Goal: Task Accomplishment & Management: Manage account settings

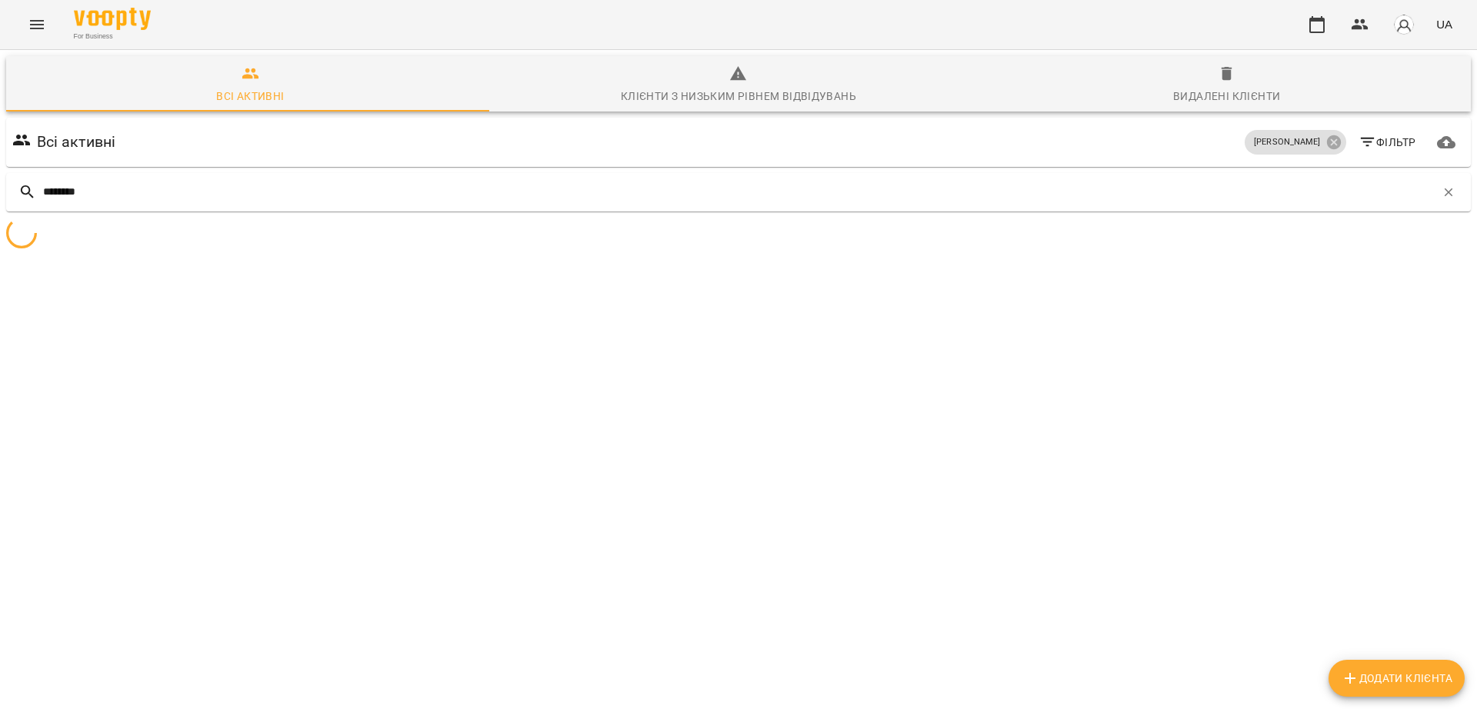
type input "********"
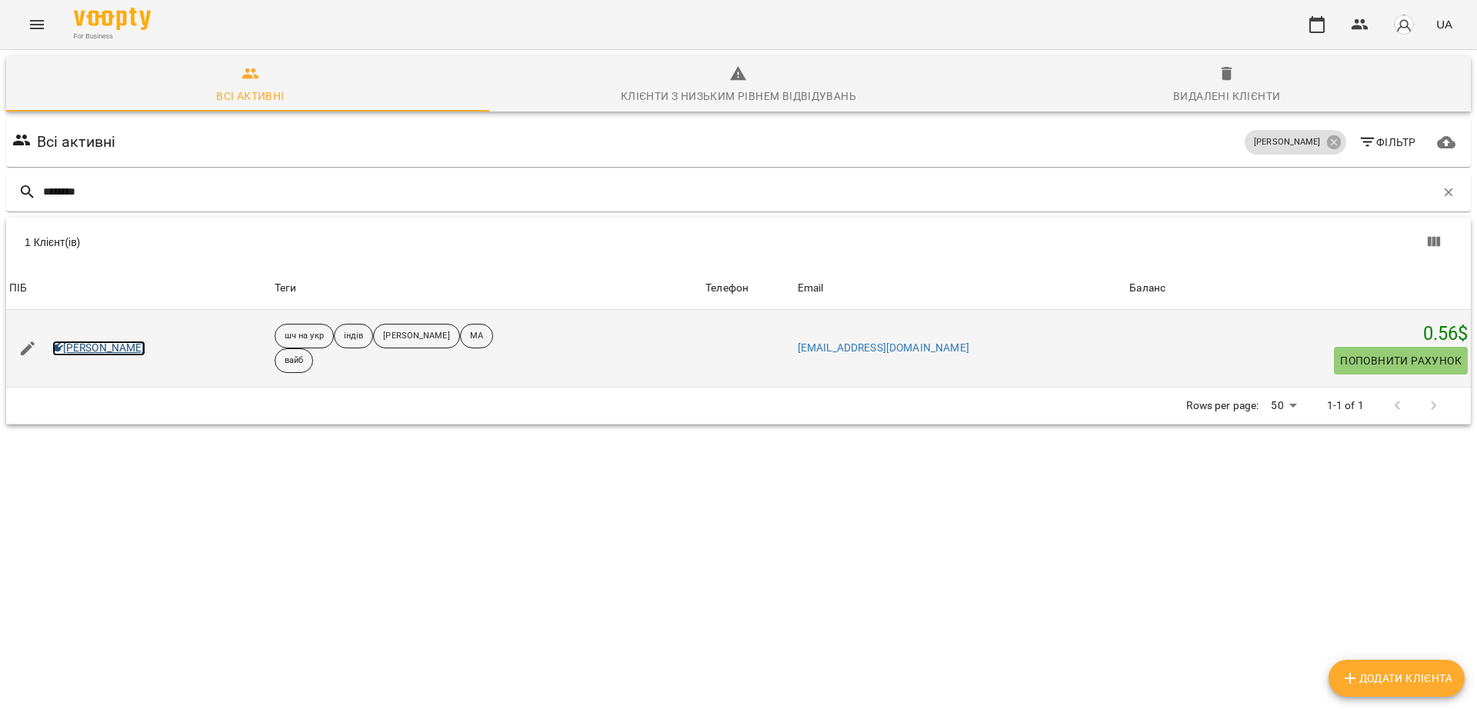
click at [126, 354] on link "[PERSON_NAME]" at bounding box center [98, 348] width 93 height 15
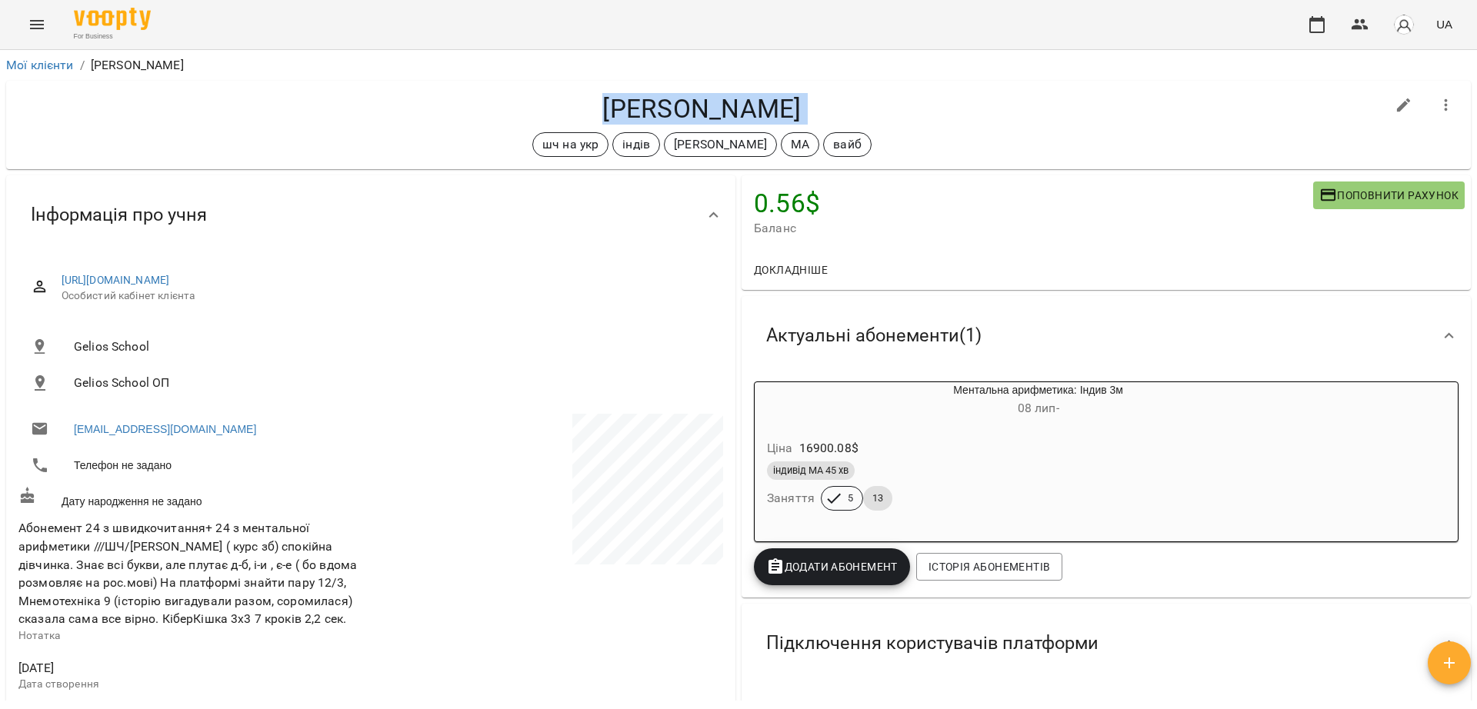
drag, startPoint x: 596, startPoint y: 108, endPoint x: 802, endPoint y: 131, distance: 208.2
click at [802, 131] on div "[PERSON_NAME] шч на укр індів [PERSON_NAME]" at bounding box center [701, 125] width 1367 height 64
copy div "[PERSON_NAME] шч на укр індів [PERSON_NAME]"
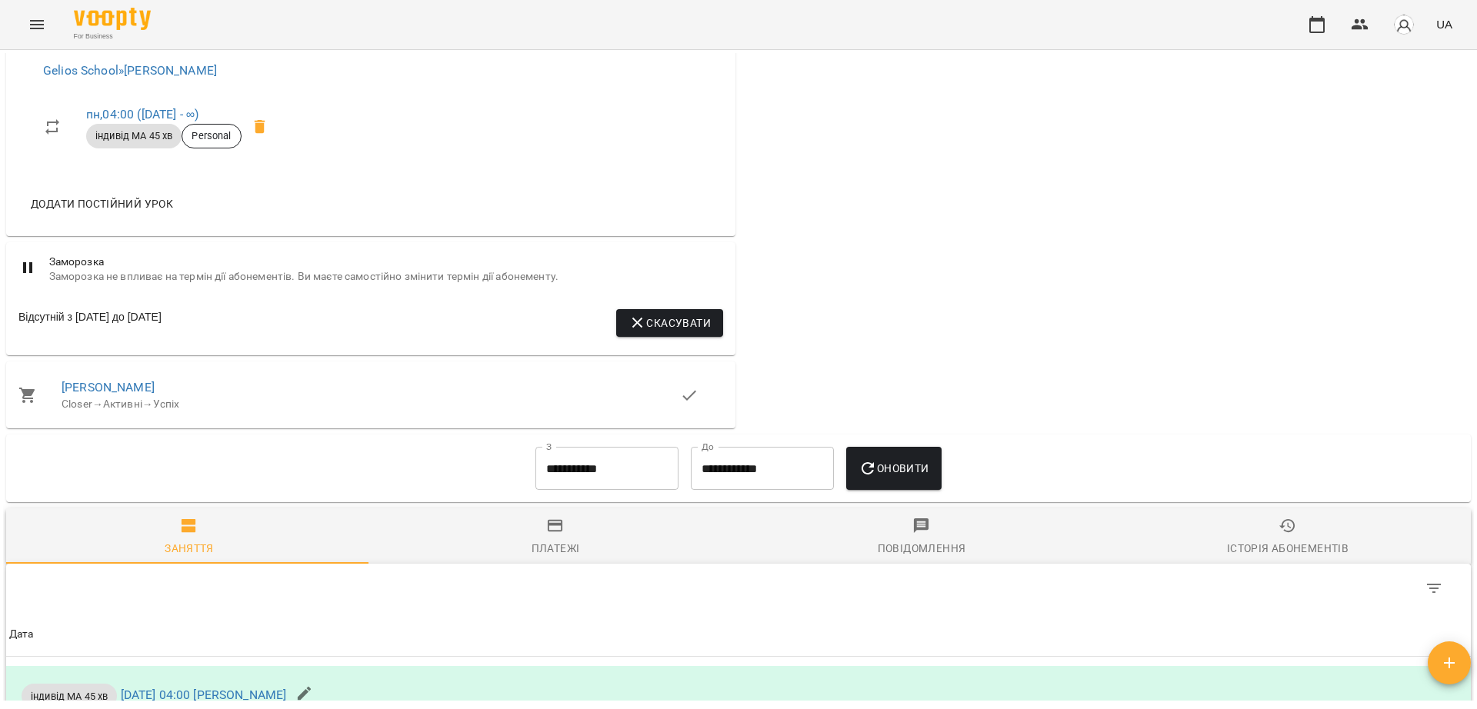
scroll to position [866, 0]
click at [20, 392] on icon at bounding box center [27, 392] width 18 height 18
click at [82, 388] on link "[PERSON_NAME]" at bounding box center [108, 384] width 93 height 15
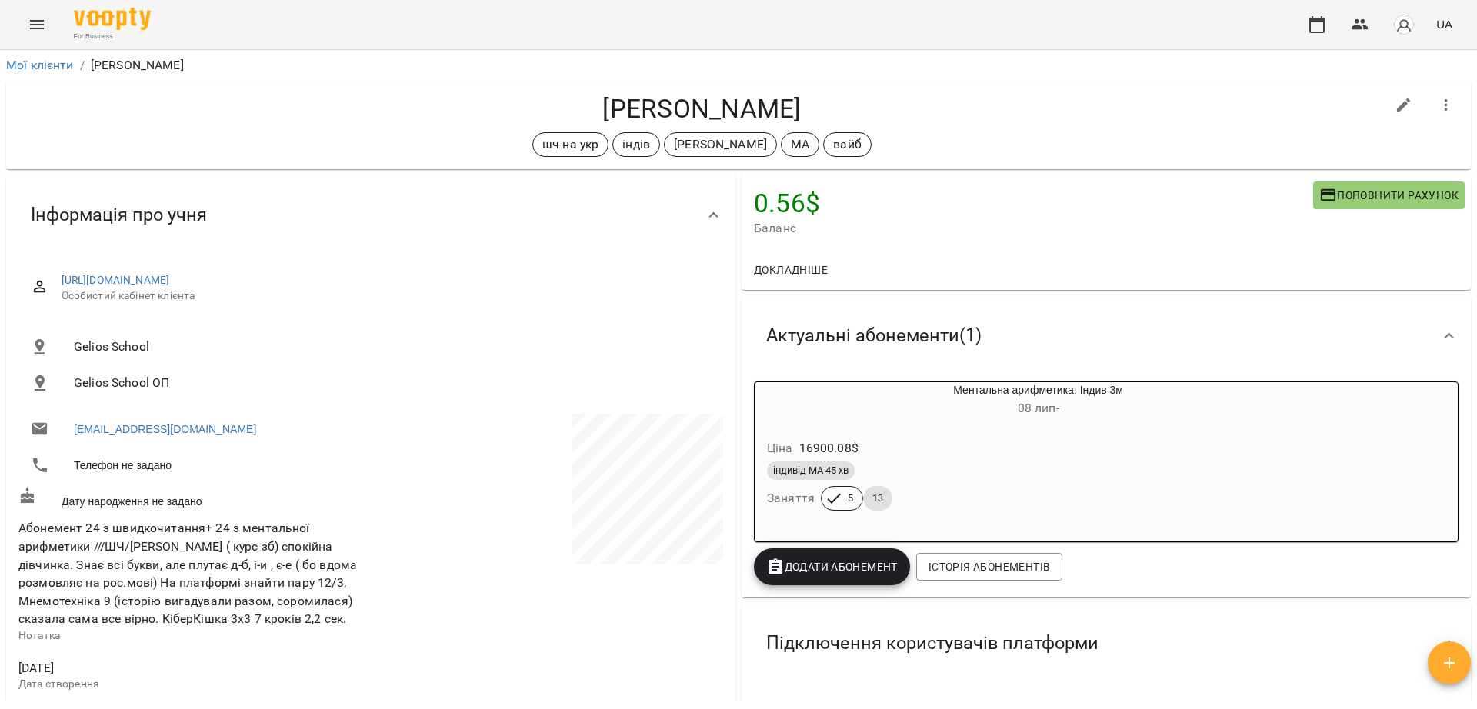
scroll to position [289, 0]
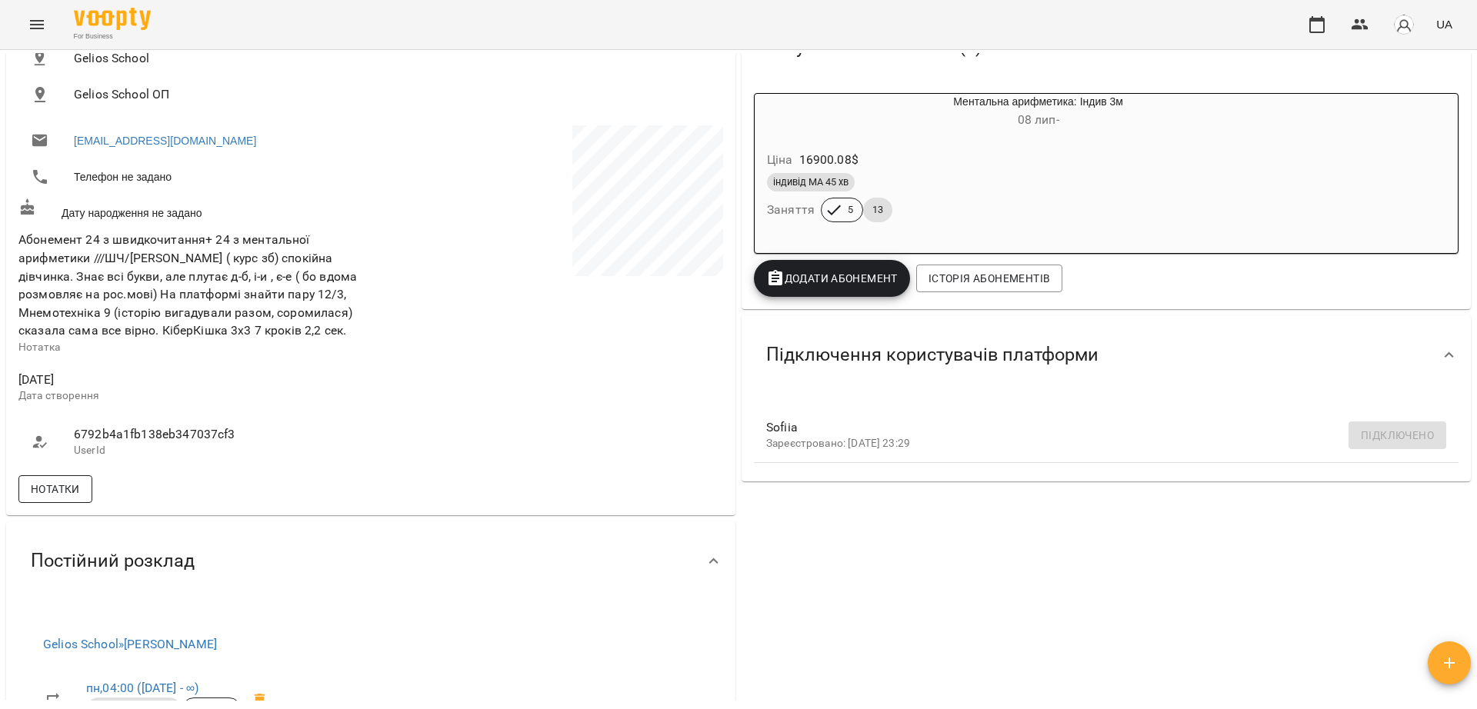
click at [45, 482] on span "Нотатки" at bounding box center [55, 489] width 49 height 18
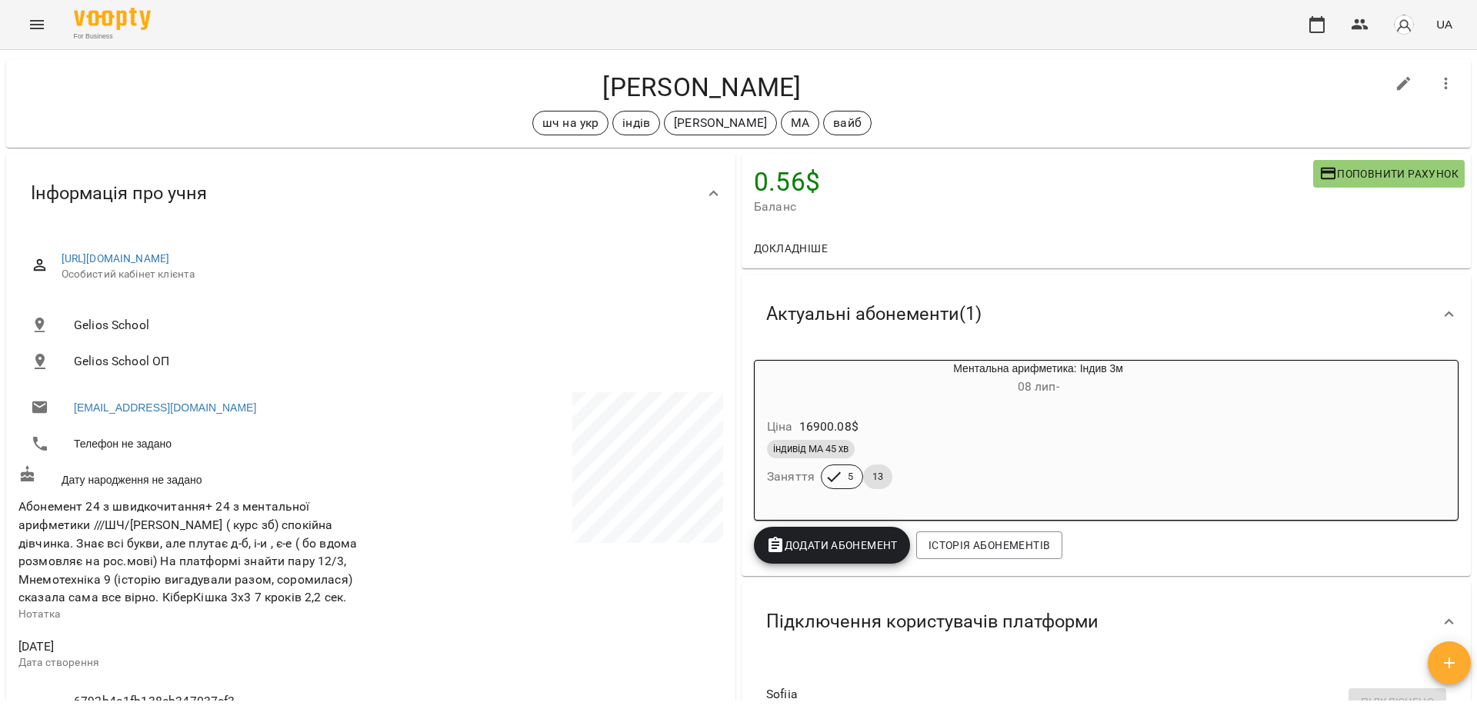
scroll to position [0, 0]
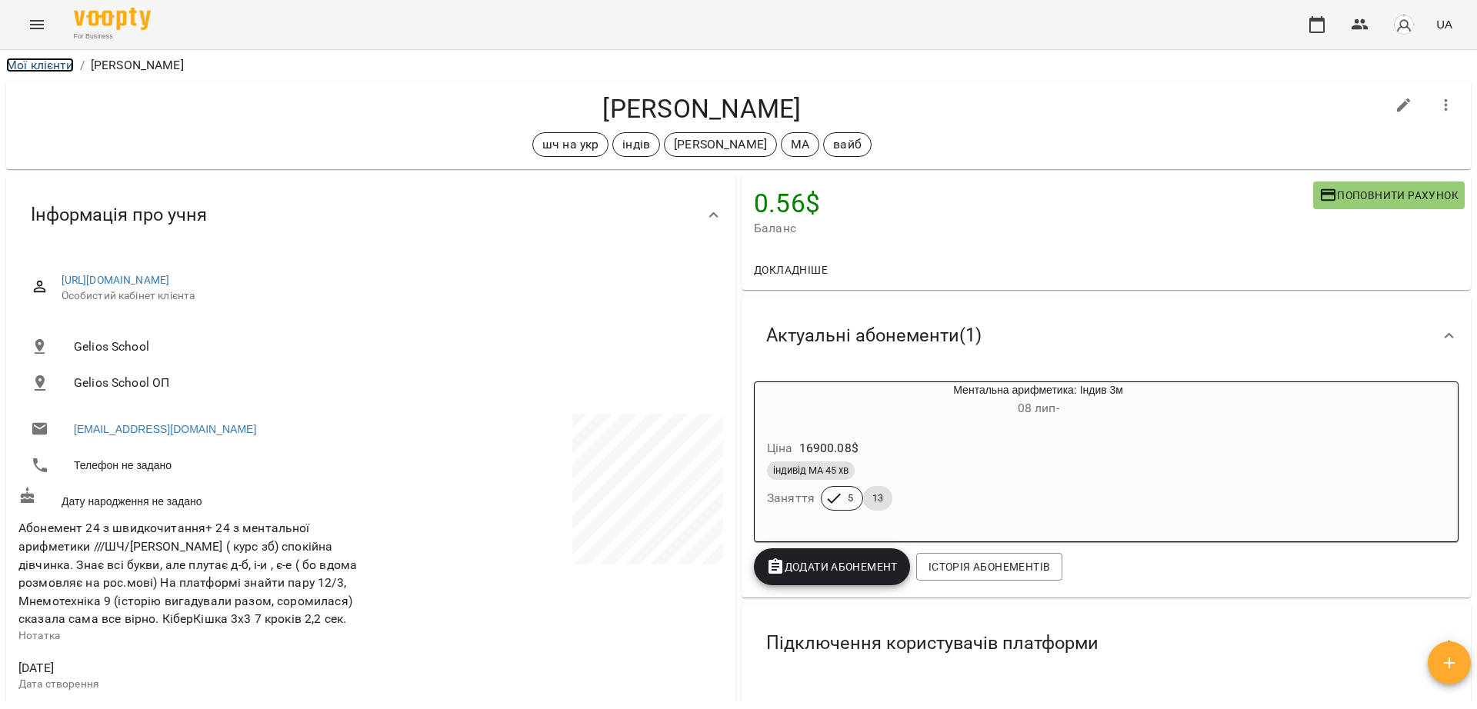
click at [51, 61] on link "Мої клієнти" at bounding box center [40, 65] width 68 height 15
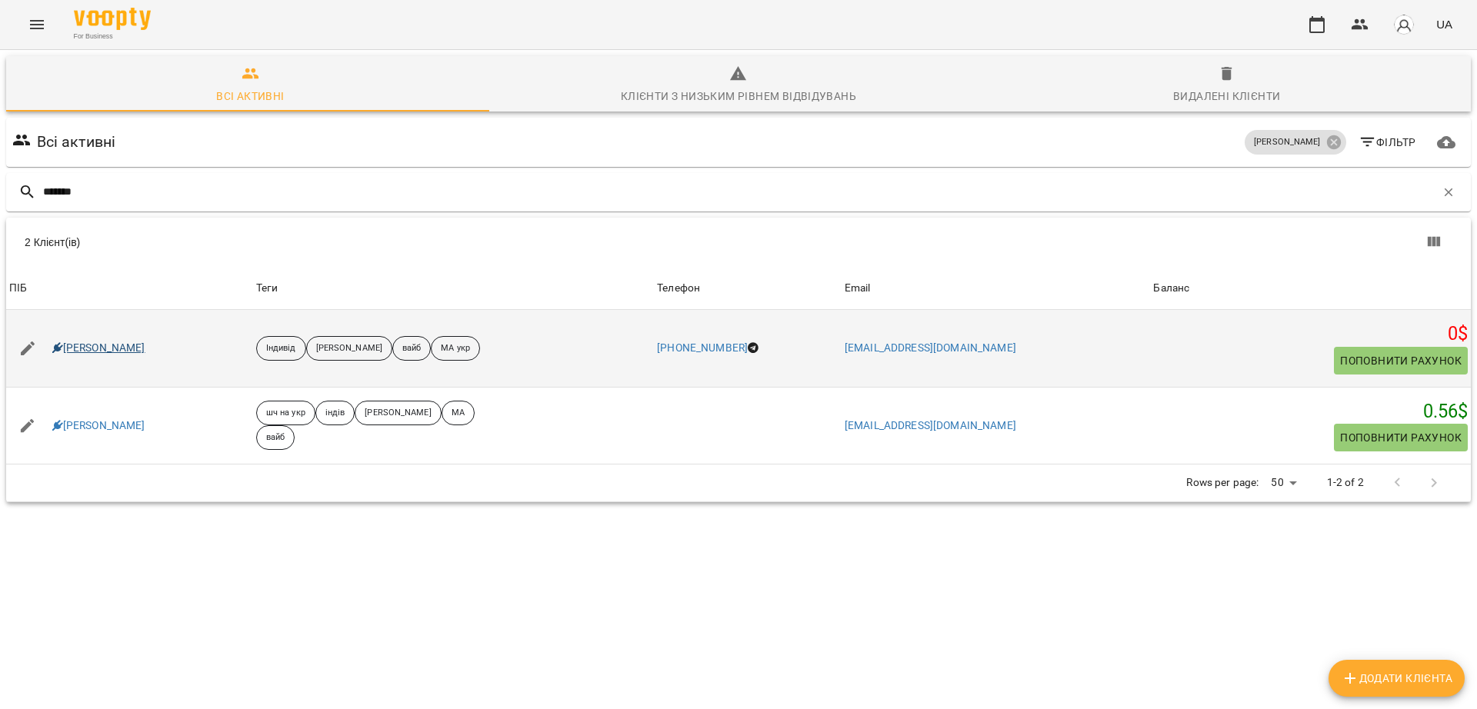
type input "*******"
click at [121, 346] on link "[PERSON_NAME]" at bounding box center [98, 348] width 93 height 15
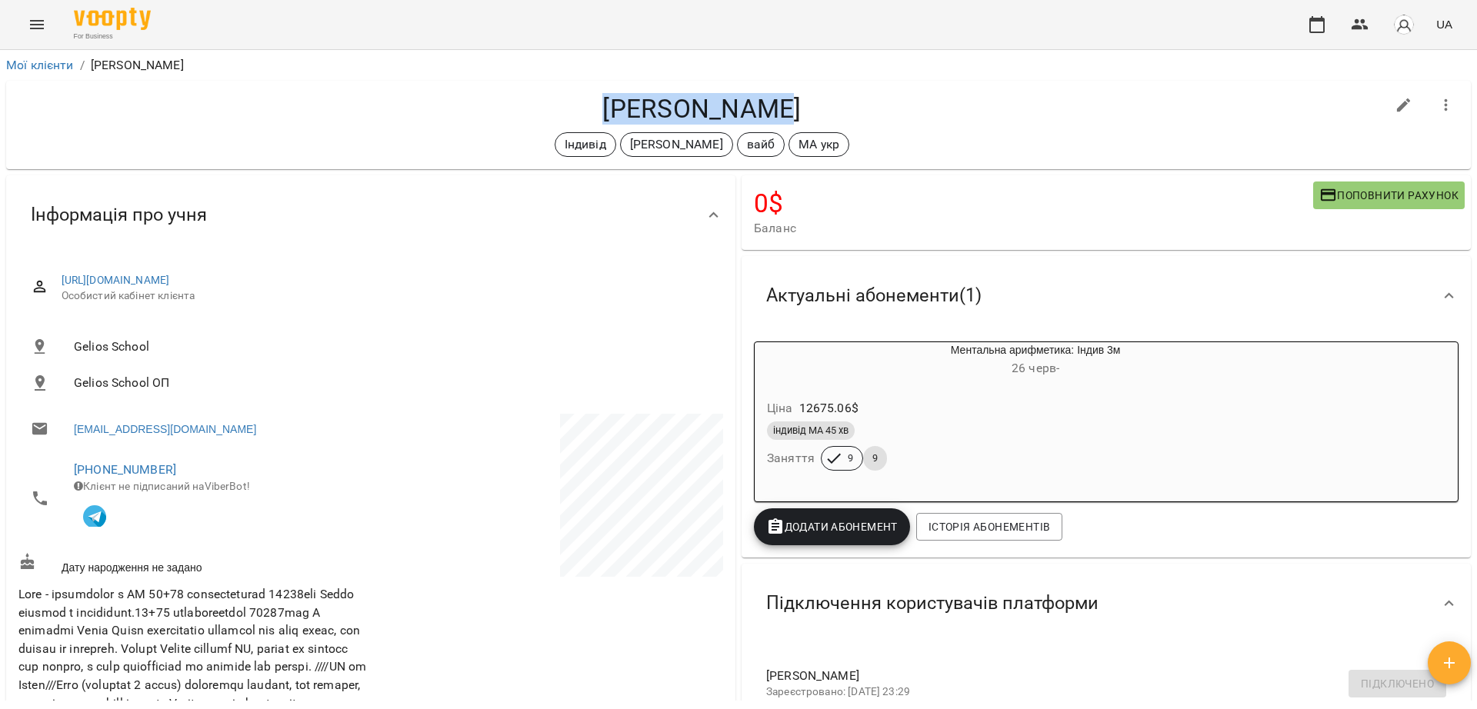
drag, startPoint x: 602, startPoint y: 108, endPoint x: 795, endPoint y: 99, distance: 192.5
click at [795, 99] on h4 "[PERSON_NAME]" at bounding box center [701, 109] width 1367 height 32
copy h4 "[PERSON_NAME]"
drag, startPoint x: 173, startPoint y: 471, endPoint x: 79, endPoint y: 475, distance: 94.0
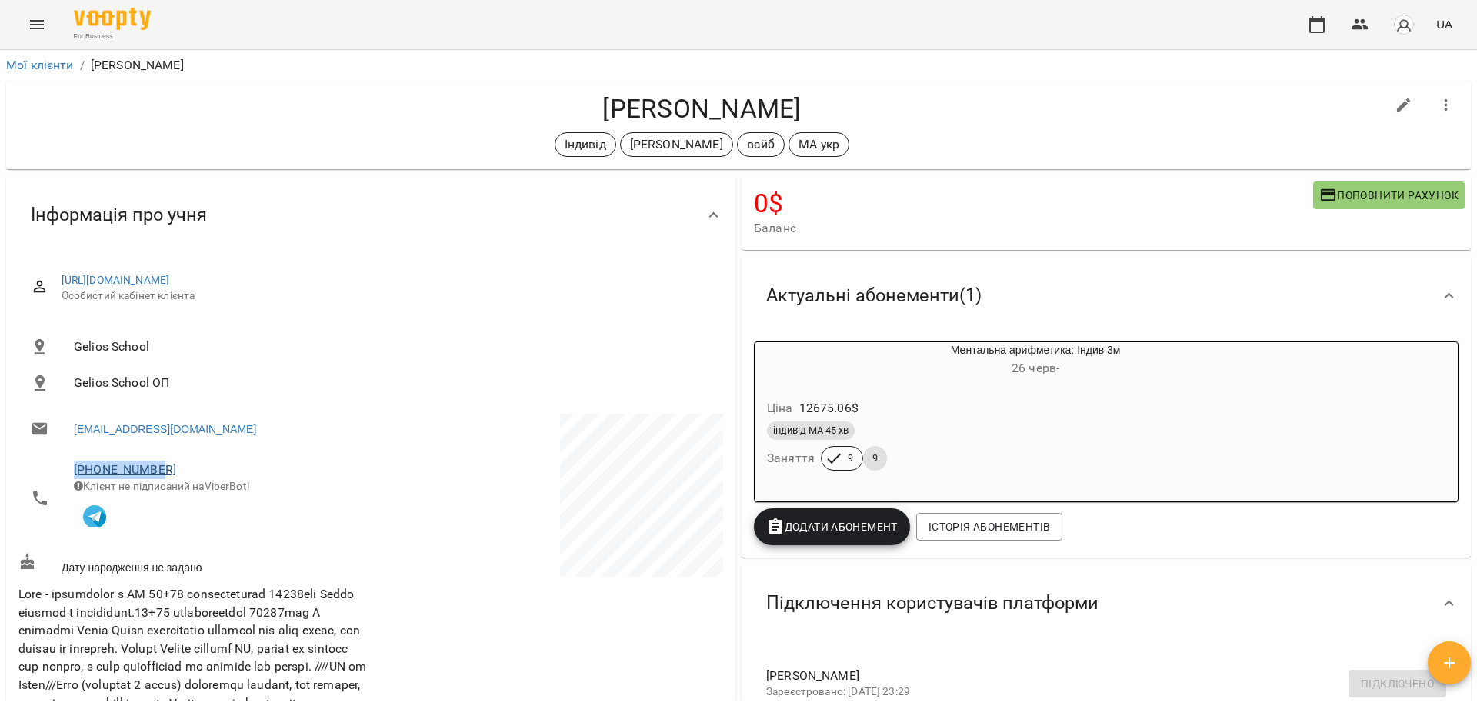
click at [68, 472] on li "[PHONE_NUMBER] Клієнт не підписаний на ViberBot!" at bounding box center [192, 498] width 349 height 96
copy link "[PHONE_NUMBER]"
click at [60, 68] on link "Мої клієнти" at bounding box center [40, 65] width 68 height 15
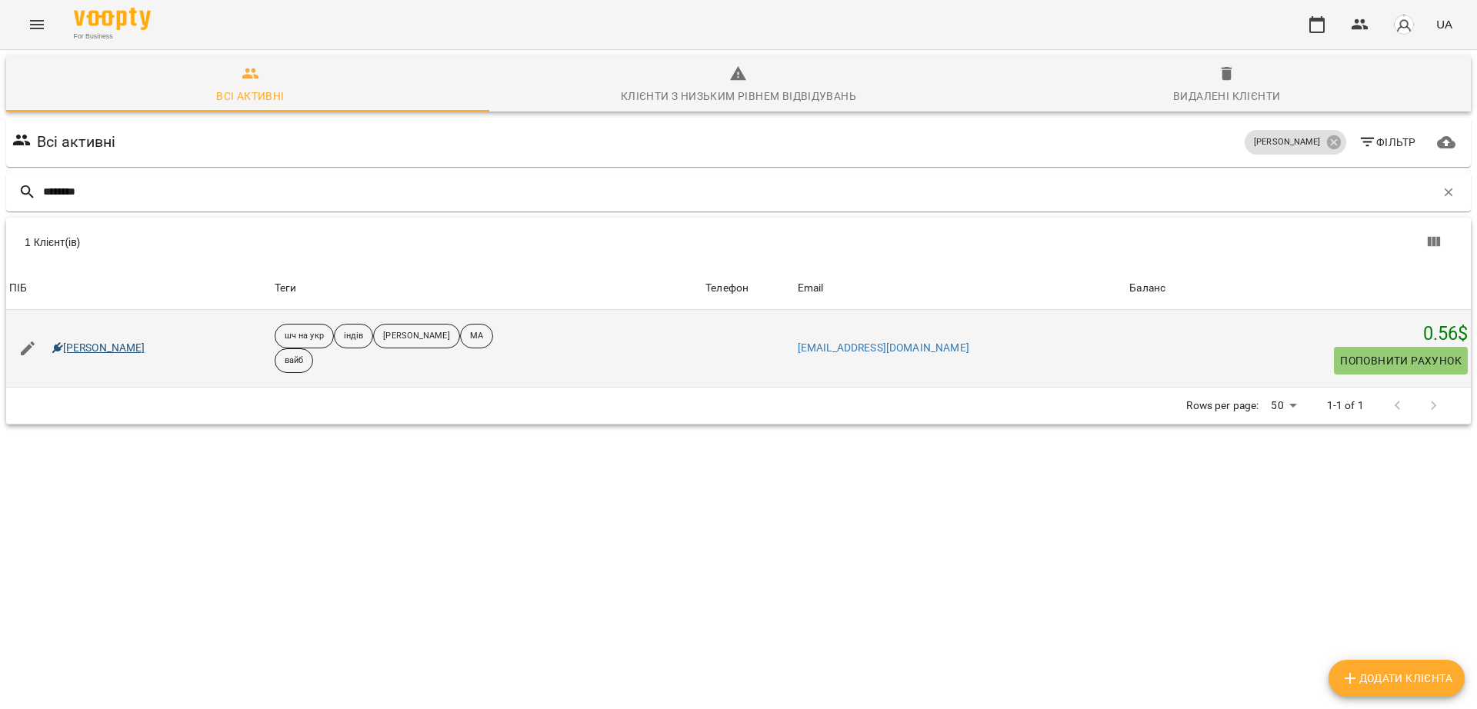
type input "********"
click at [129, 344] on link "[PERSON_NAME]" at bounding box center [98, 348] width 93 height 15
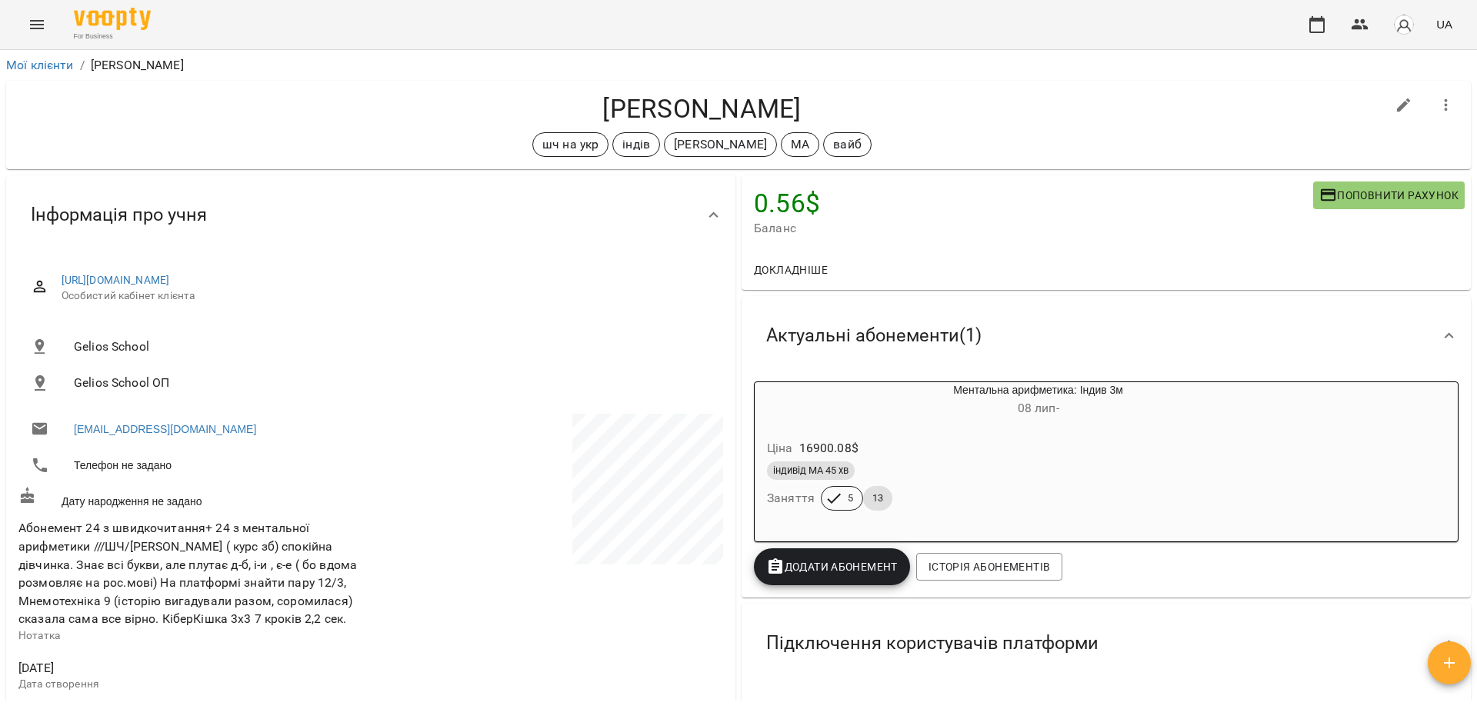
click at [145, 460] on li "Телефон не задано" at bounding box center [192, 465] width 349 height 31
click at [145, 464] on li "Телефон не задано" at bounding box center [192, 465] width 349 height 31
click at [1395, 100] on icon "button" at bounding box center [1404, 105] width 18 height 18
select select "**"
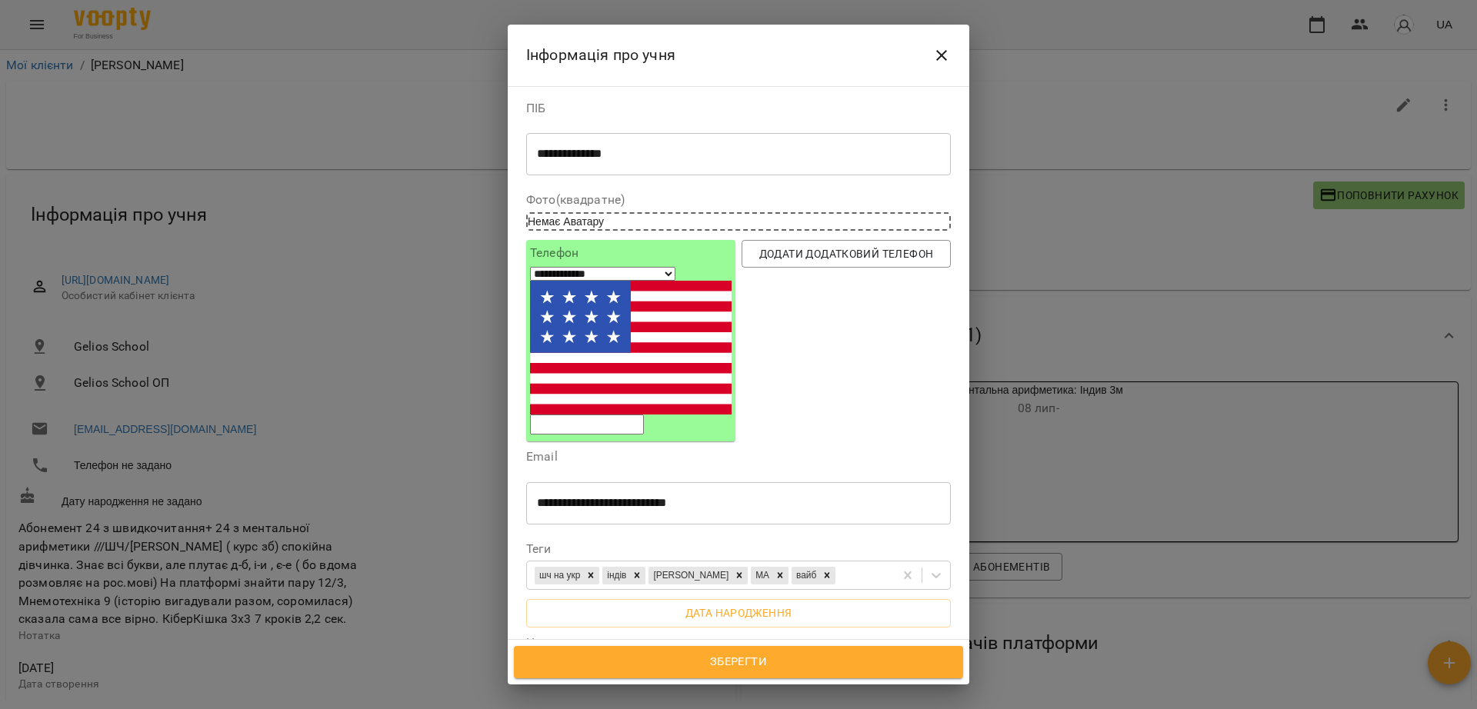
click at [597, 415] on input "tel" at bounding box center [587, 425] width 114 height 20
paste input "**********"
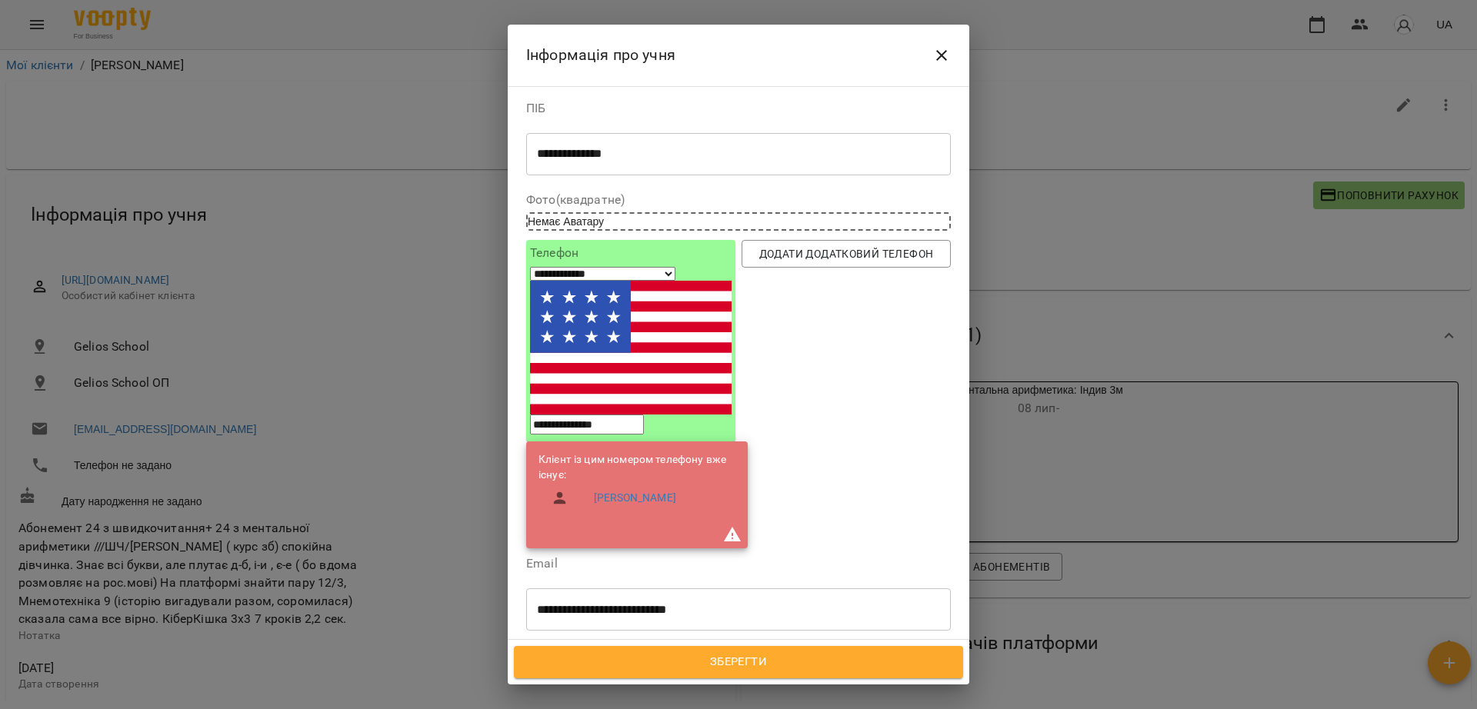
type input "**********"
click at [866, 378] on div "Додати додатковий телефон" at bounding box center [846, 394] width 215 height 315
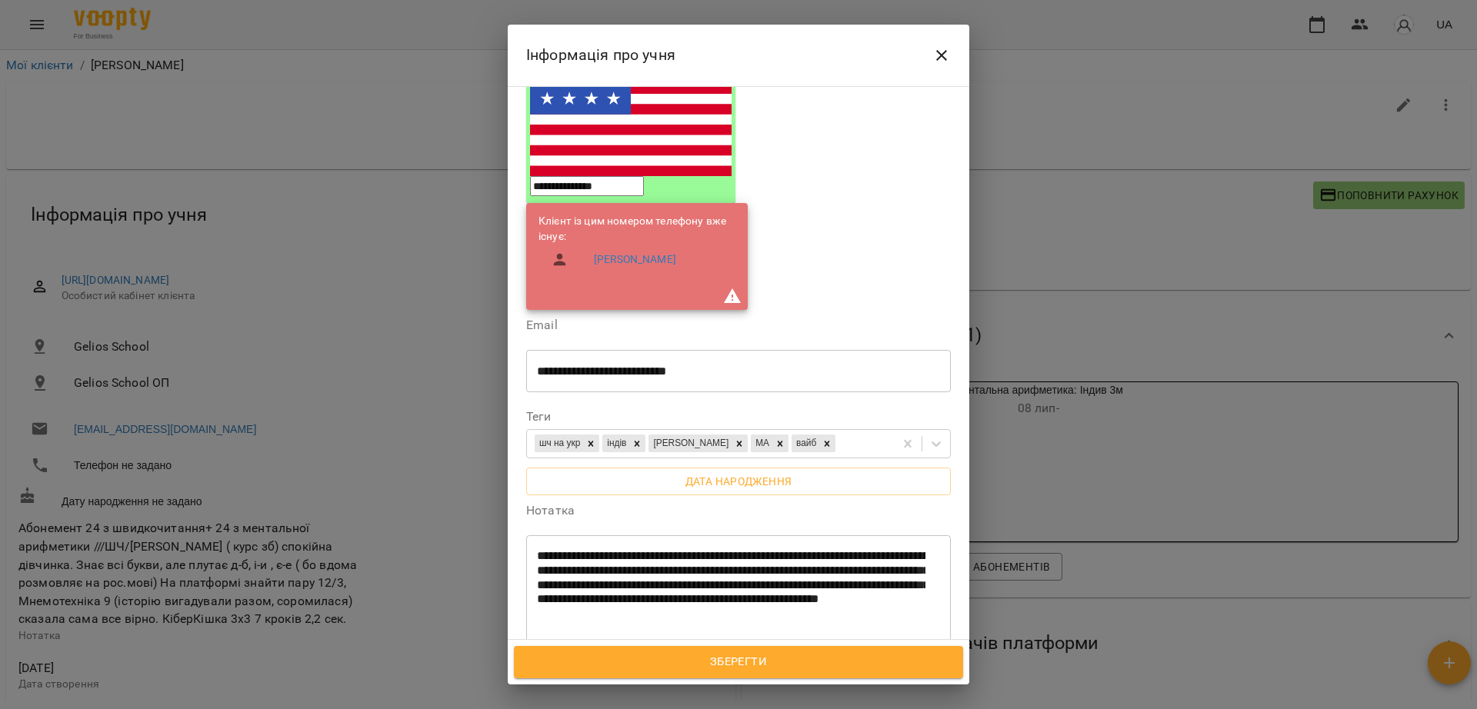
scroll to position [481, 0]
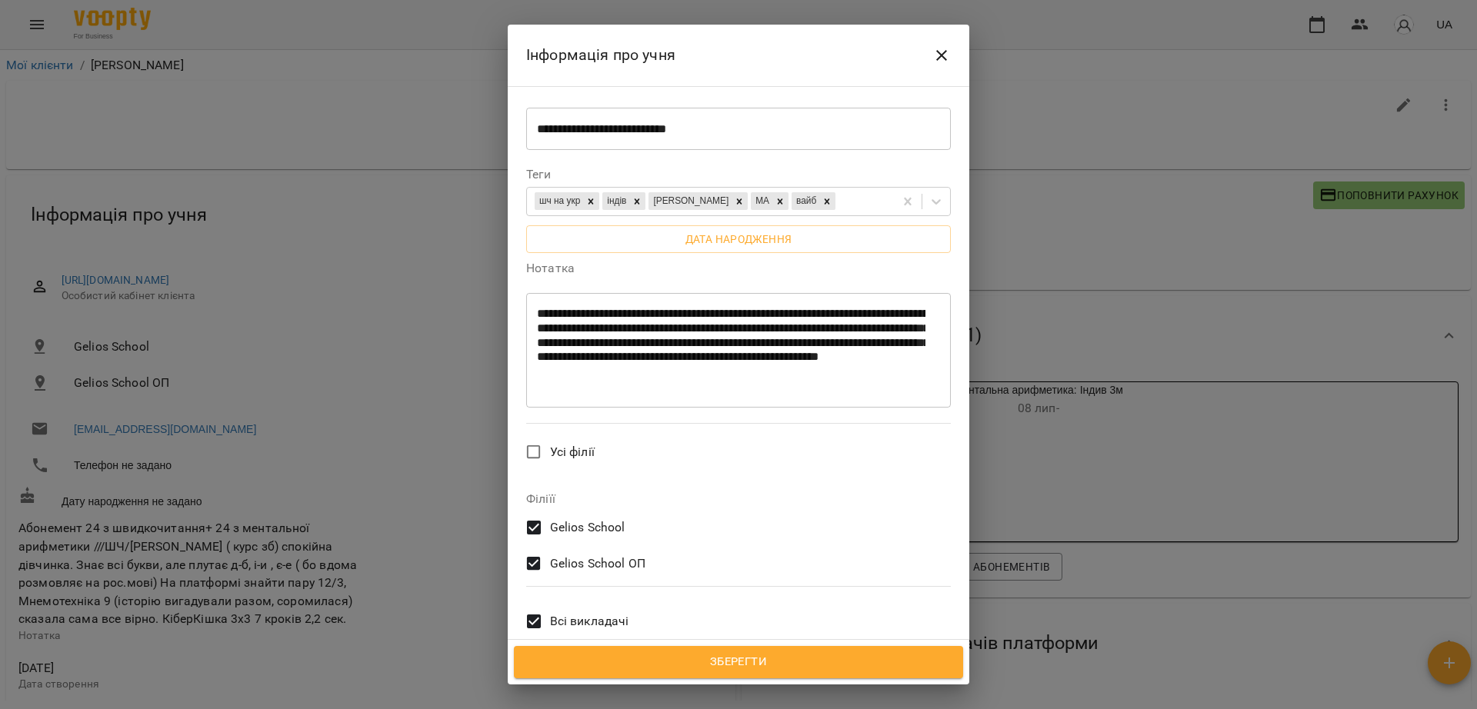
click at [831, 654] on span "Зберегти" at bounding box center [738, 662] width 415 height 20
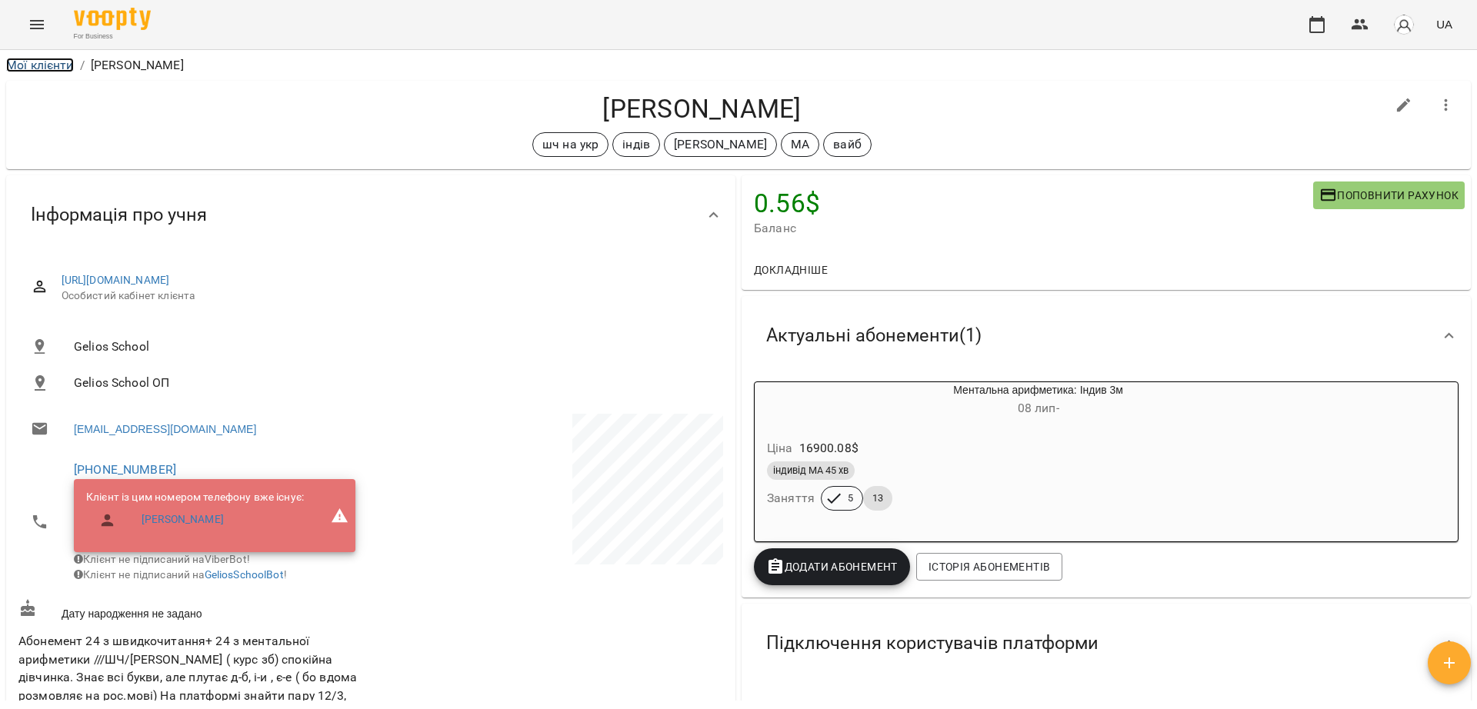
click at [38, 63] on link "Мої клієнти" at bounding box center [40, 65] width 68 height 15
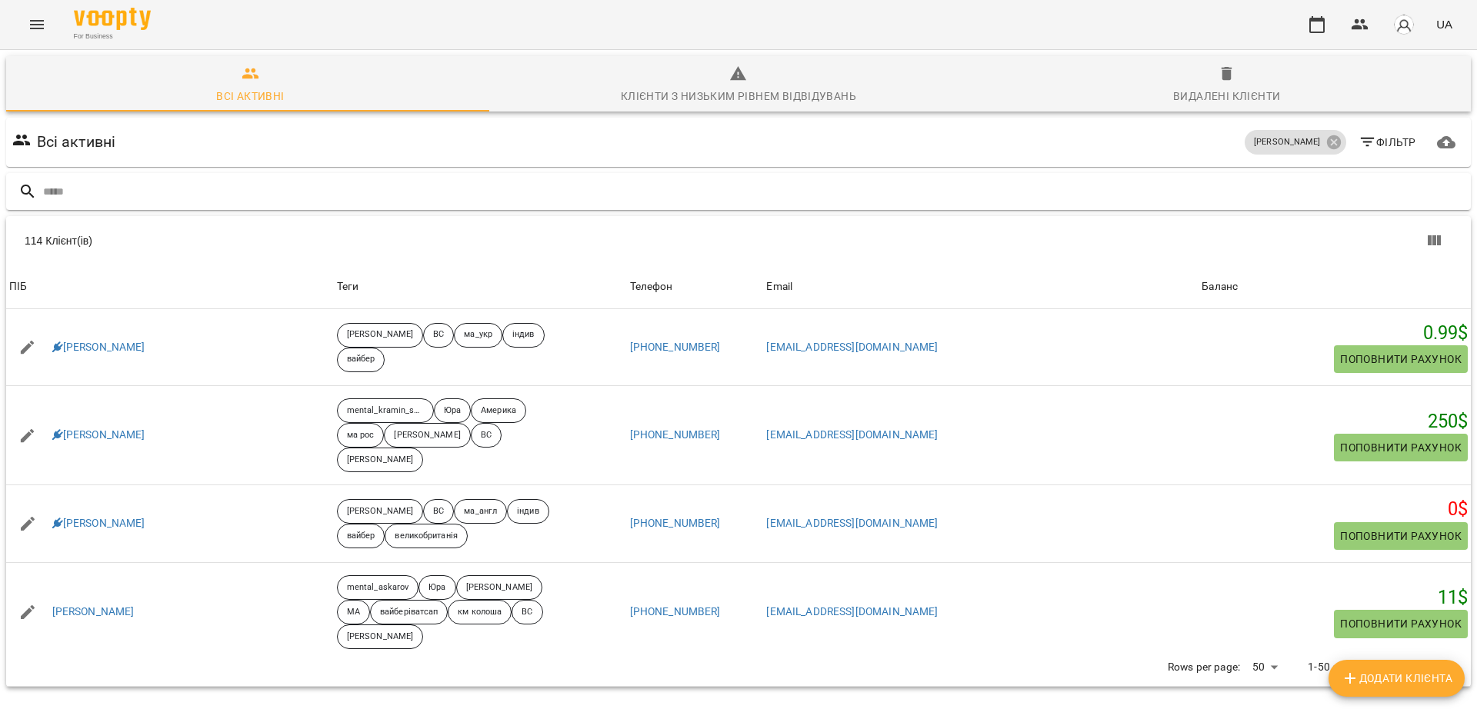
click at [355, 199] on input "text" at bounding box center [754, 191] width 1422 height 25
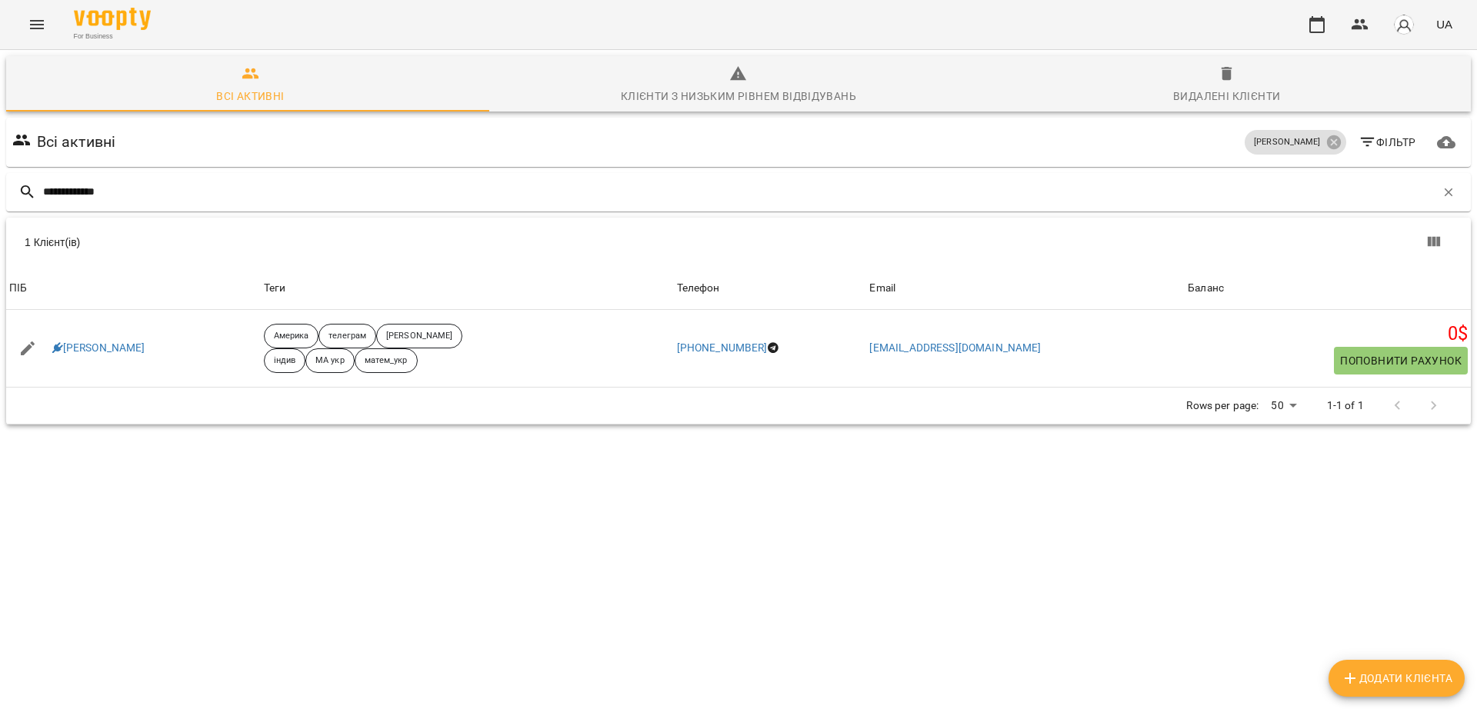
type input "**********"
click at [131, 349] on link "Марія Новосел" at bounding box center [98, 348] width 93 height 15
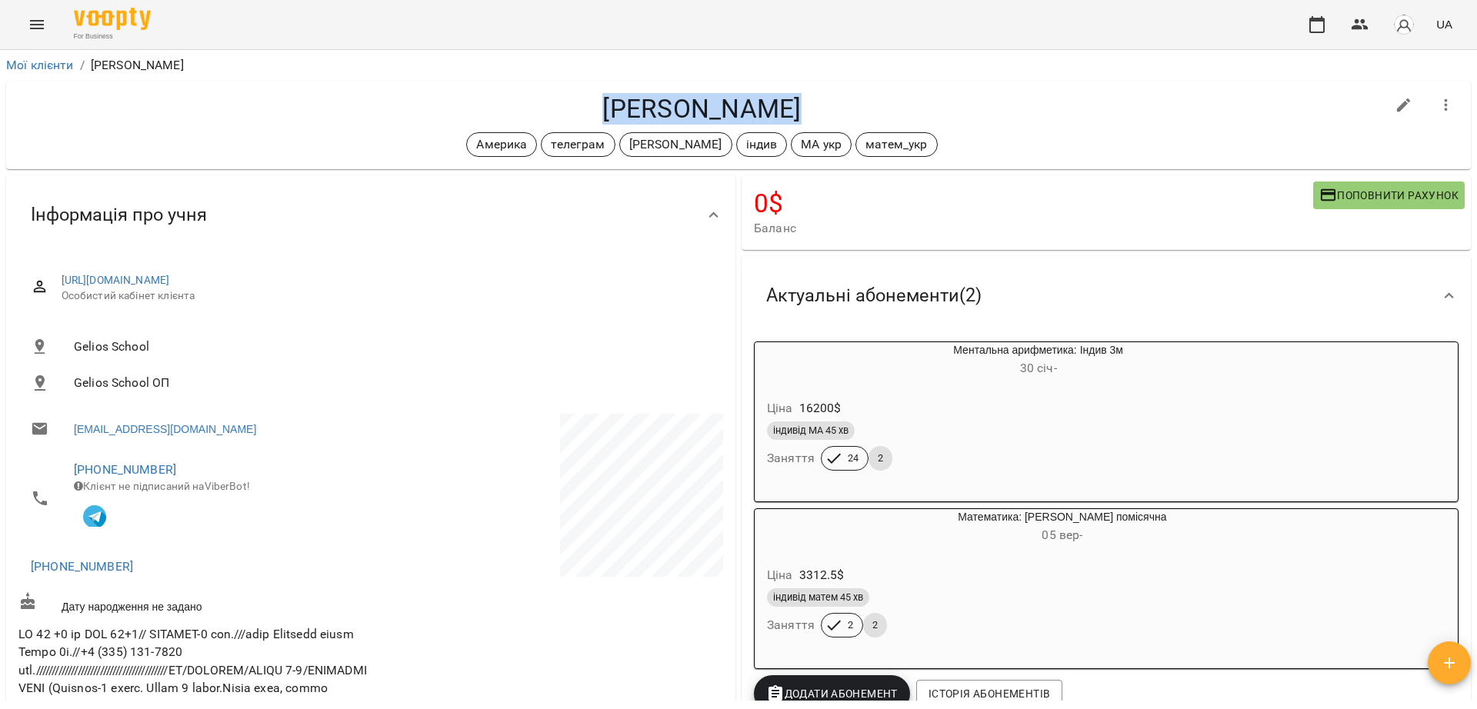
drag, startPoint x: 597, startPoint y: 102, endPoint x: 809, endPoint y: 115, distance: 212.0
click at [809, 115] on h4 "Марія Новосел" at bounding box center [701, 109] width 1367 height 32
copy h4 "Марія Новосел"
click at [38, 56] on li "Мої клієнти" at bounding box center [40, 65] width 68 height 18
click at [36, 59] on link "Мої клієнти" at bounding box center [40, 65] width 68 height 15
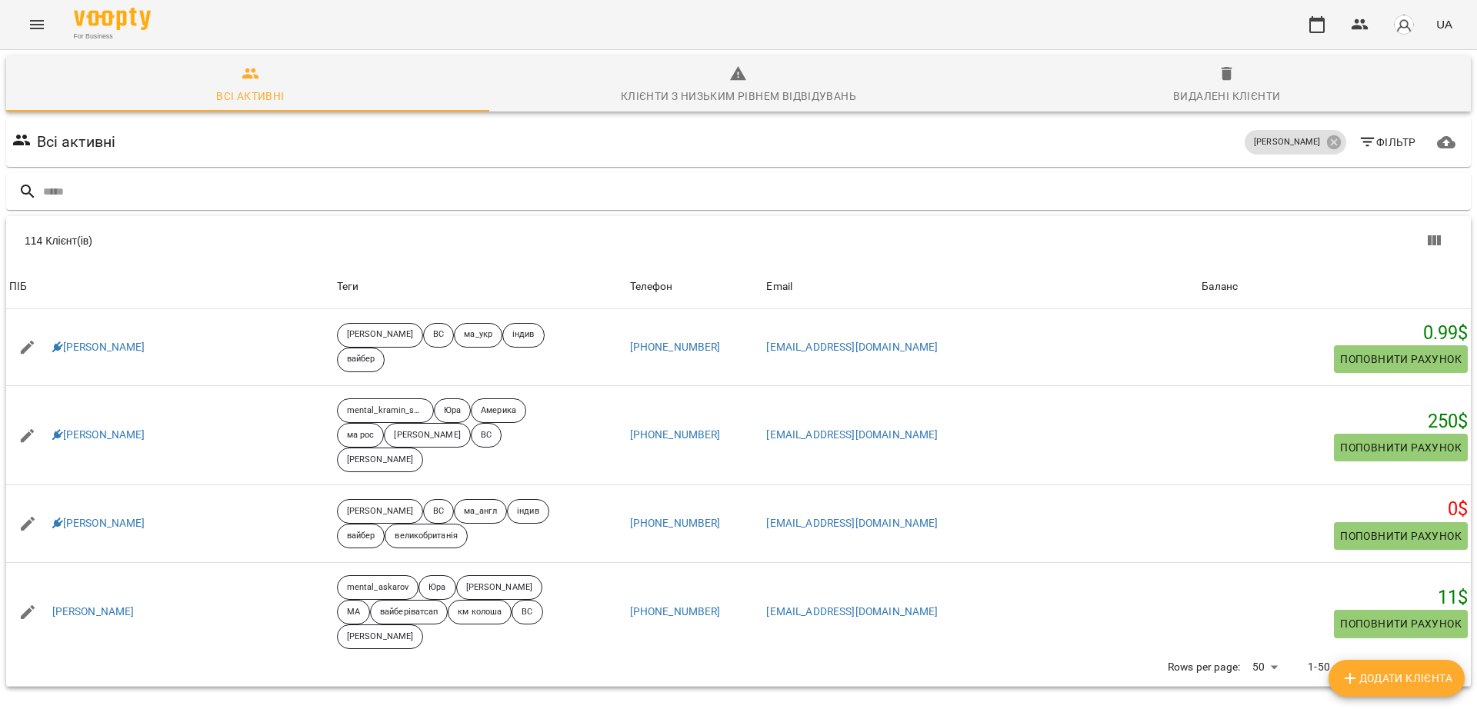
click at [485, 199] on input "text" at bounding box center [754, 191] width 1422 height 25
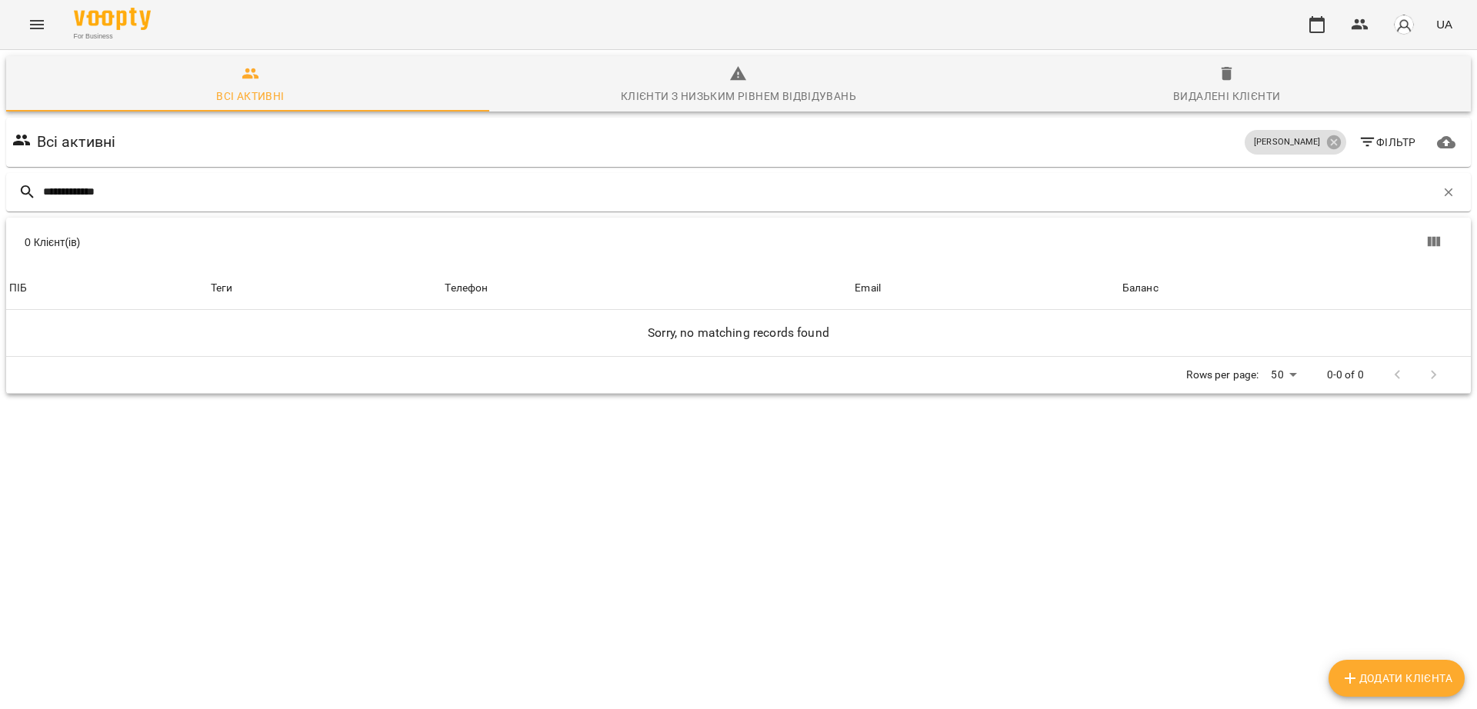
drag, startPoint x: 83, startPoint y: 192, endPoint x: 2, endPoint y: 197, distance: 81.0
click at [2, 197] on div "**********" at bounding box center [738, 279] width 1483 height 464
type input "******"
click at [324, 357] on div "0 Клієнт(ів) ПІБ Теги Телефон Email Баланс Sorry, no matching records found" at bounding box center [738, 312] width 1465 height 90
click at [1222, 78] on icon "button" at bounding box center [1227, 74] width 11 height 14
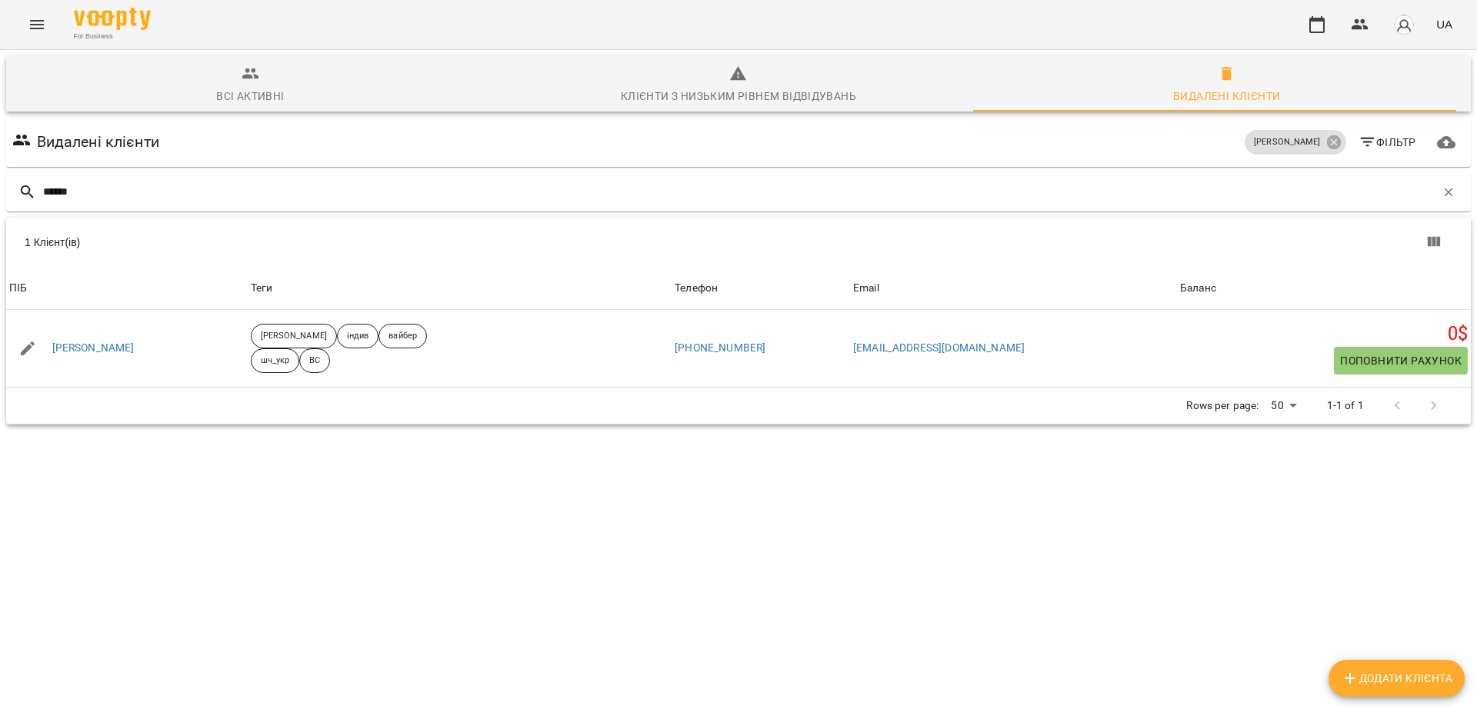
click at [258, 76] on span "Всі активні" at bounding box center [250, 86] width 470 height 42
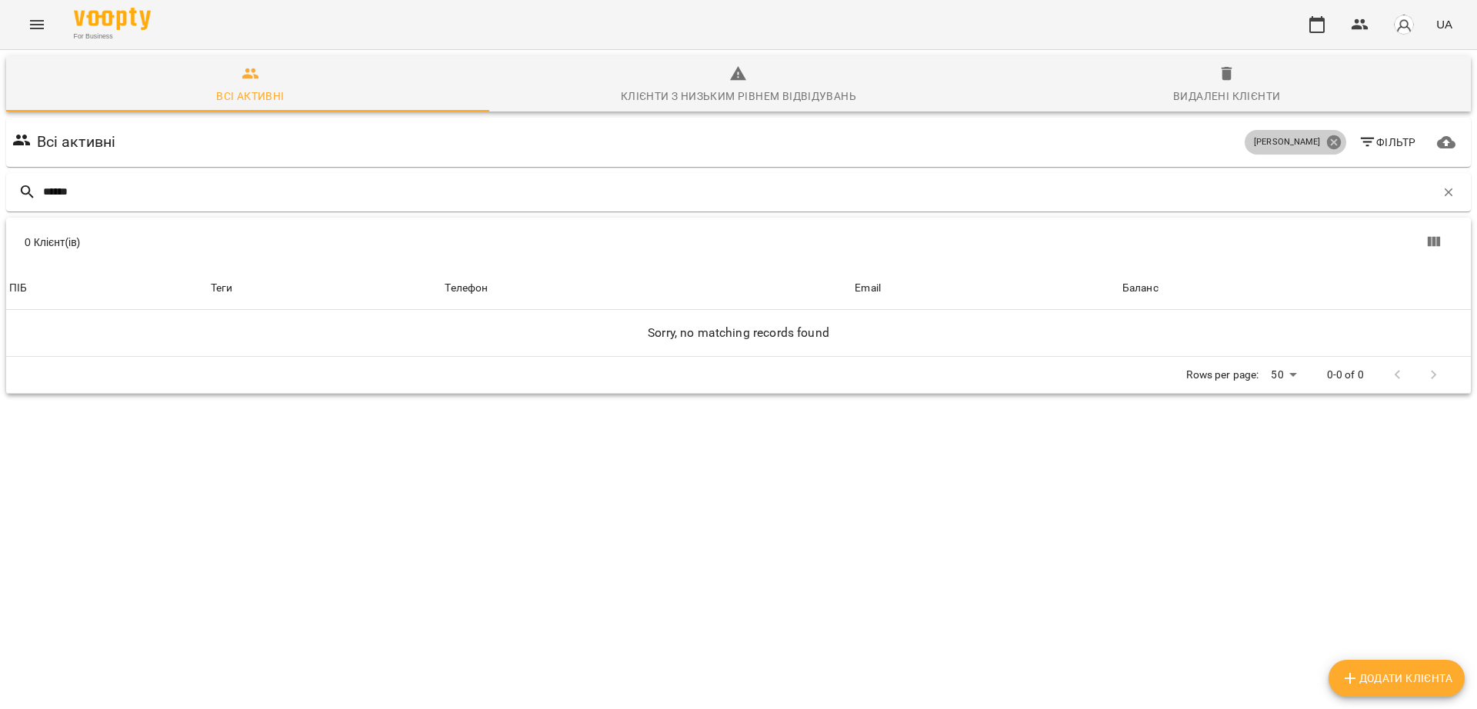
click at [1326, 142] on icon at bounding box center [1333, 142] width 14 height 14
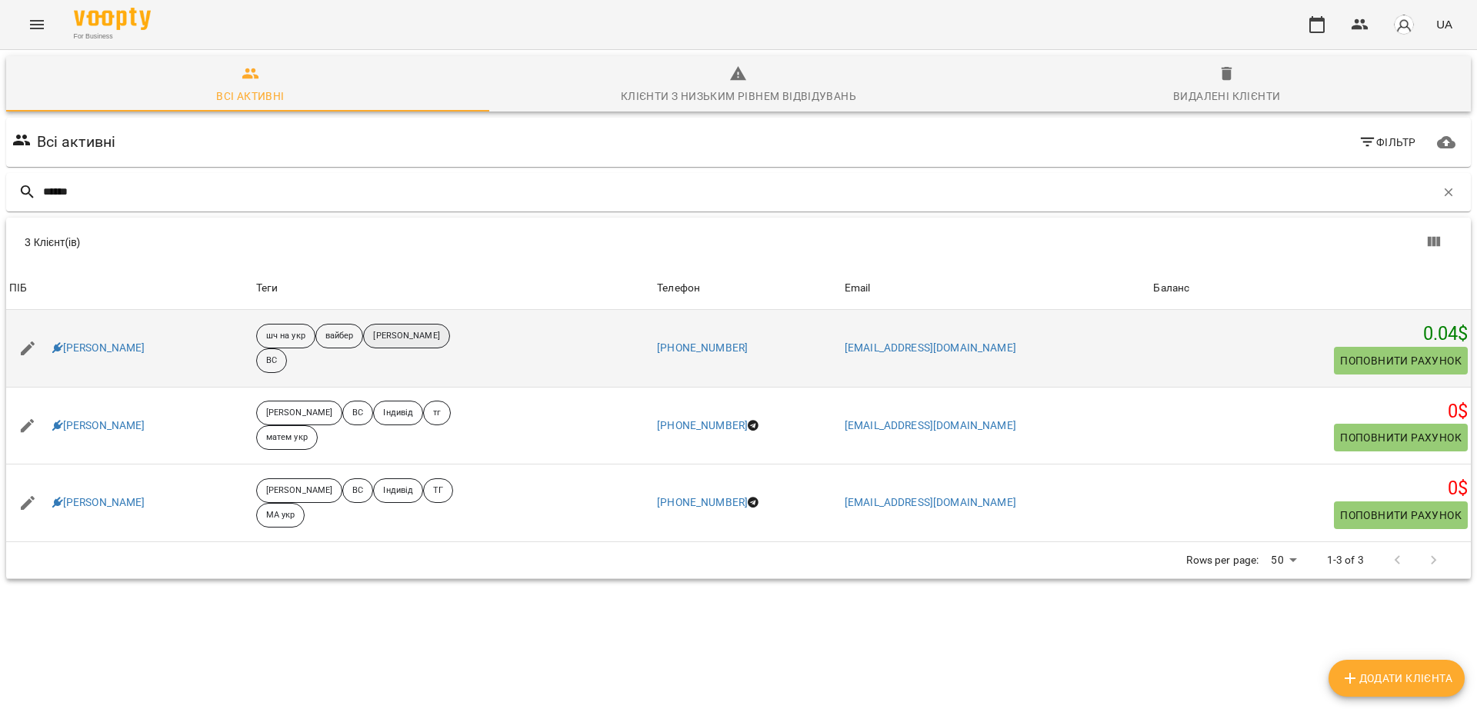
scroll to position [68, 0]
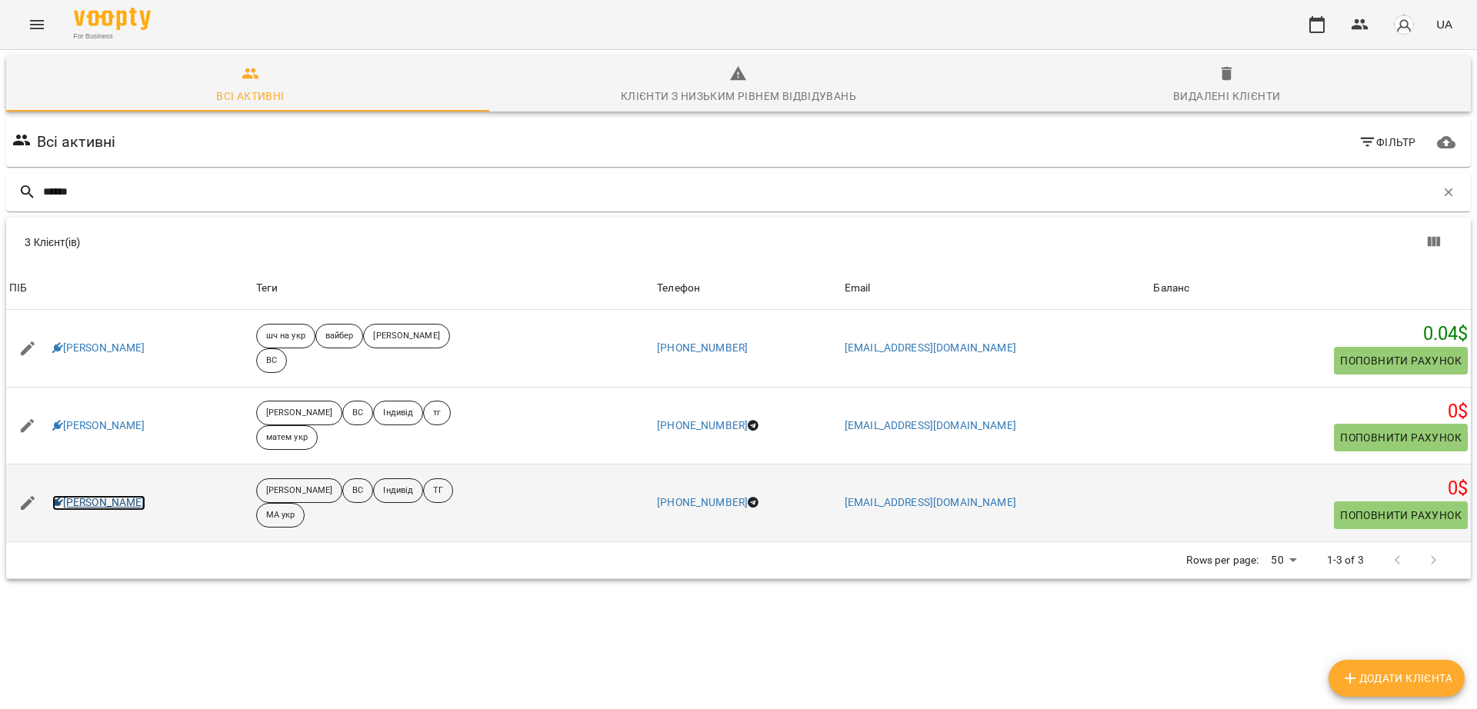
click at [104, 495] on link "Деркач Мілена" at bounding box center [98, 502] width 93 height 15
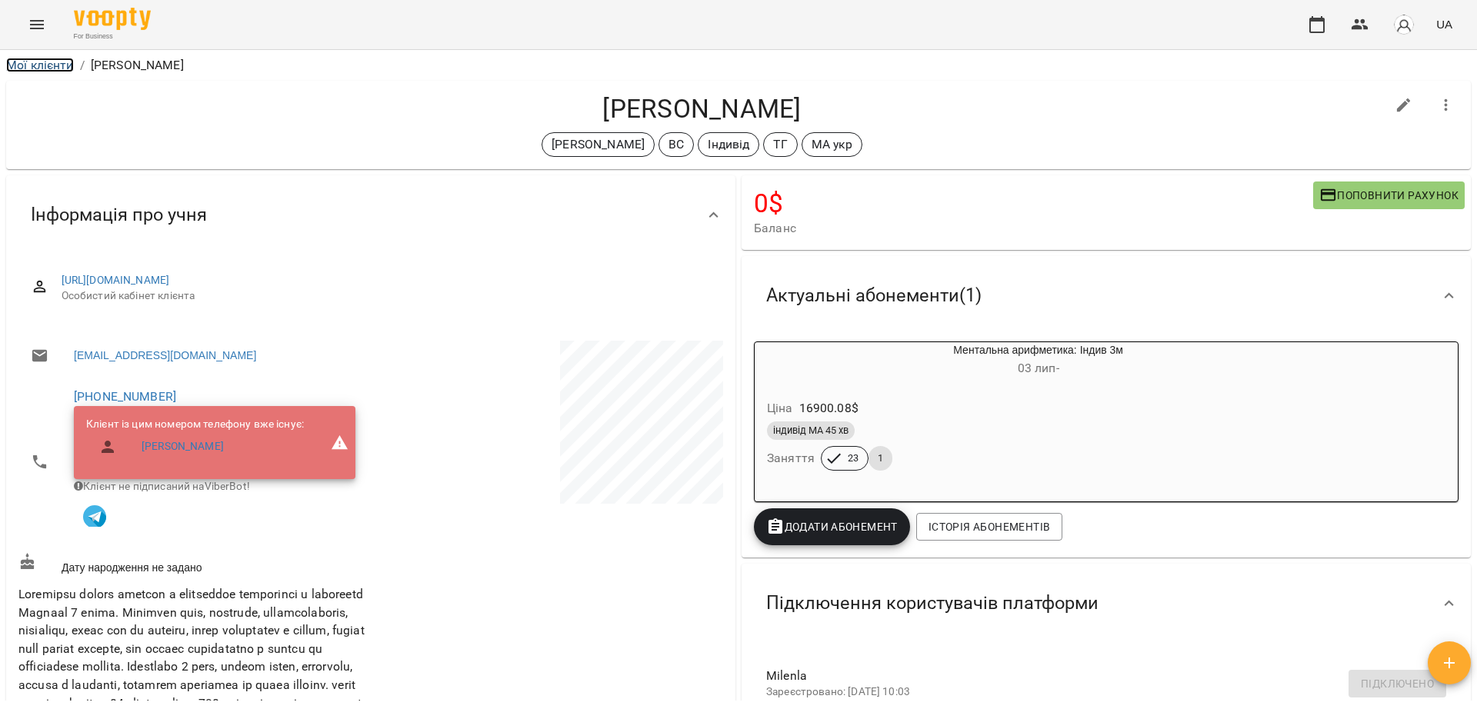
click at [39, 68] on link "Мої клієнти" at bounding box center [40, 65] width 68 height 15
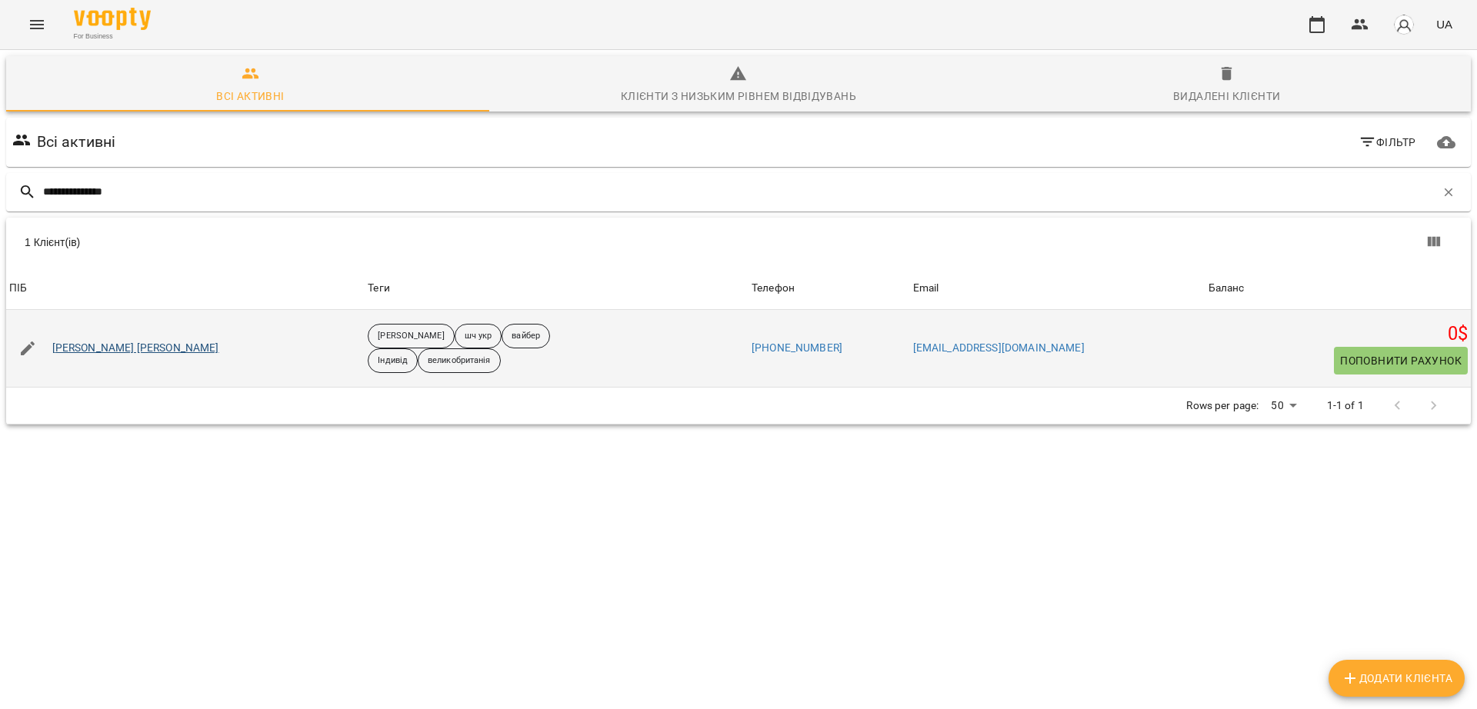
type input "**********"
click at [95, 350] on link "Скобенюк Веліна" at bounding box center [135, 348] width 167 height 15
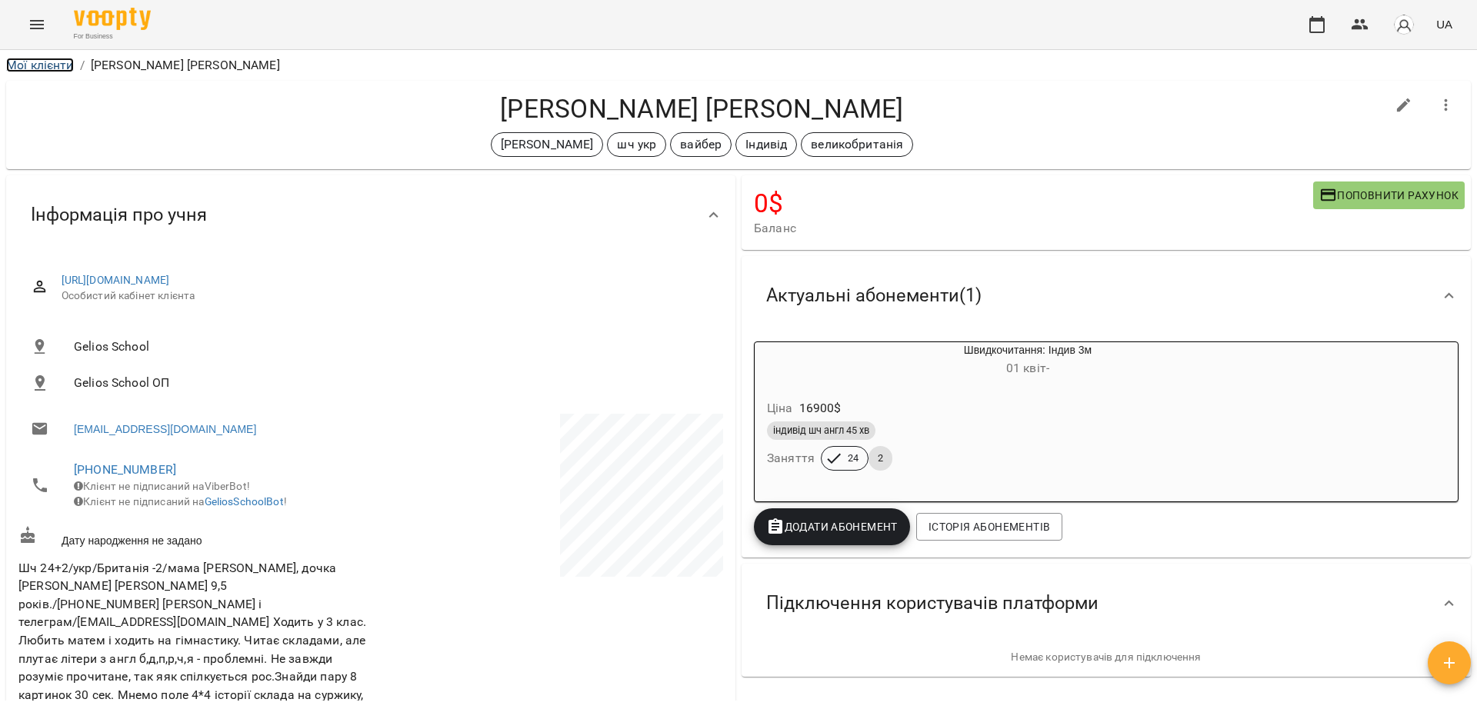
click at [42, 59] on link "Мої клієнти" at bounding box center [40, 65] width 68 height 15
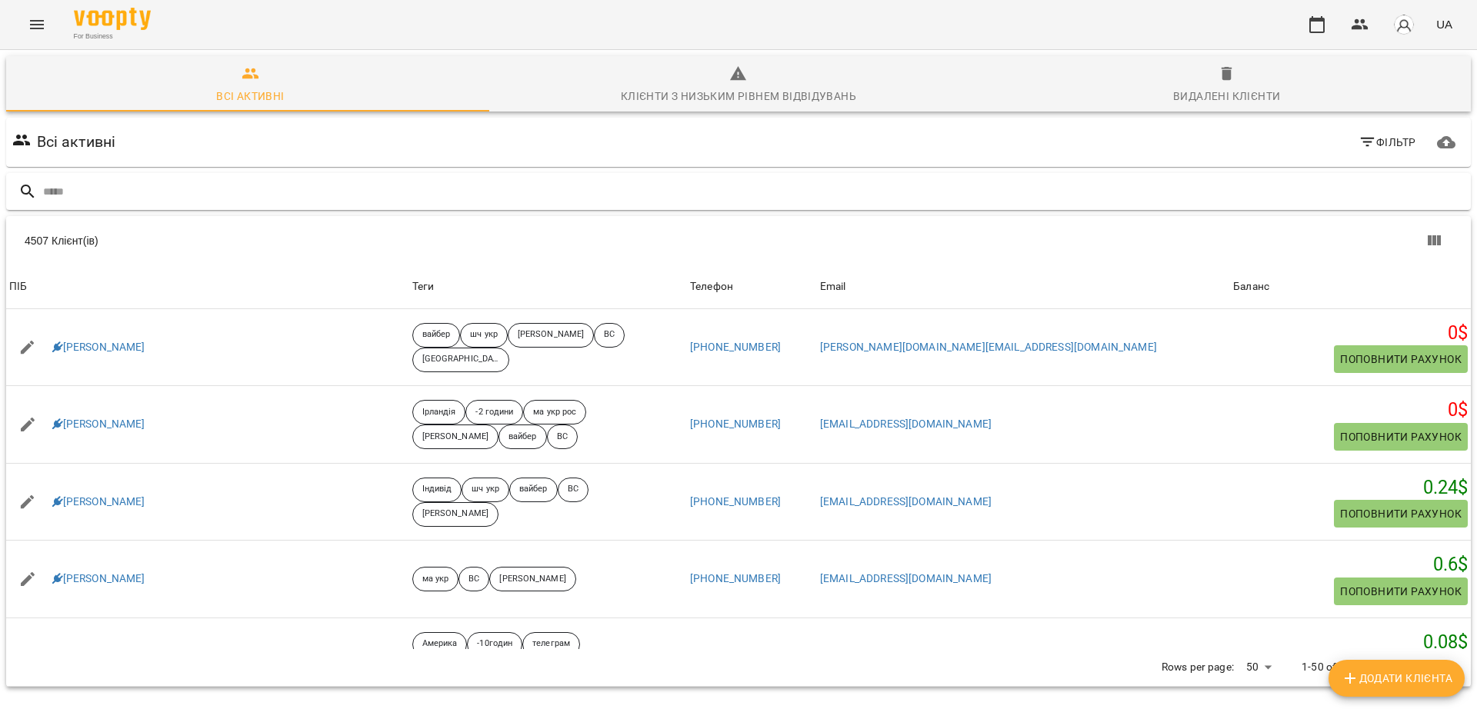
click at [253, 192] on input "text" at bounding box center [754, 191] width 1422 height 25
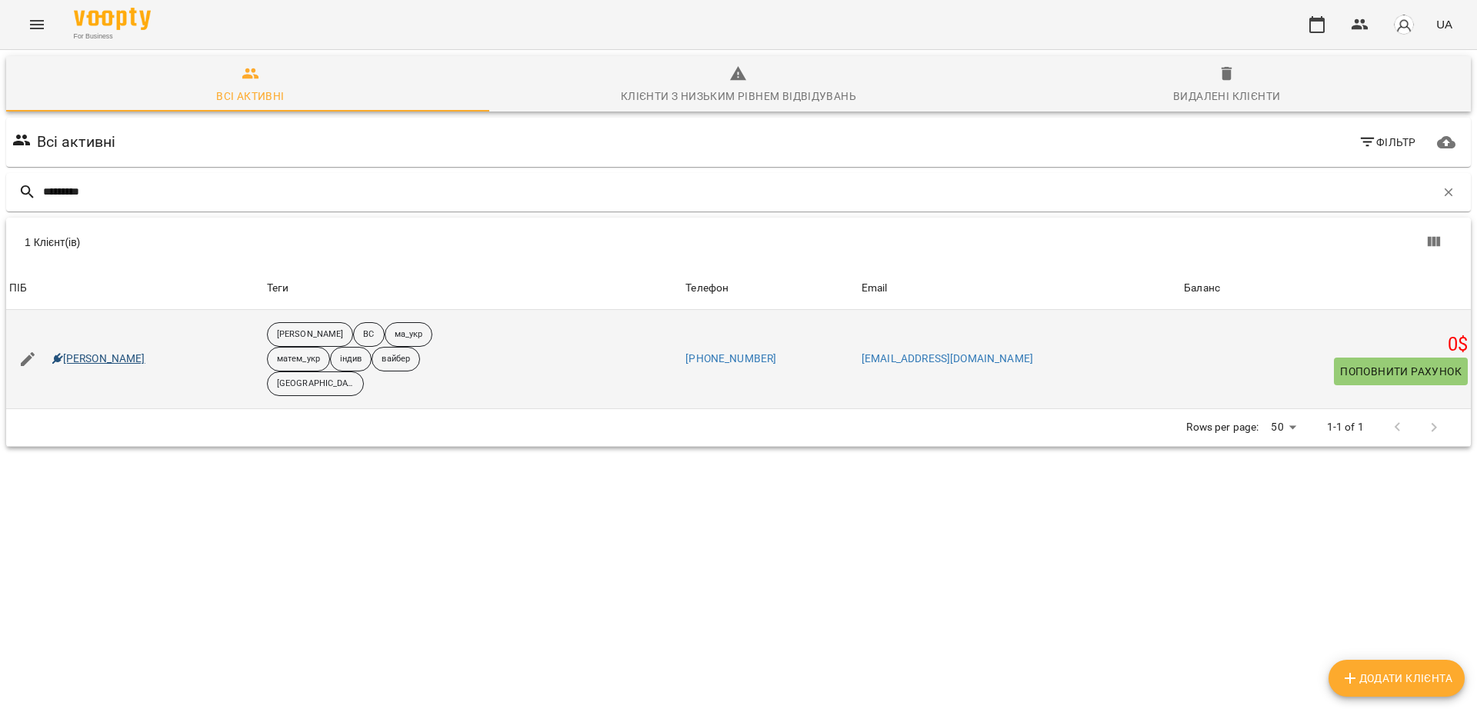
type input "*********"
click at [75, 352] on link "Федір Жук" at bounding box center [98, 359] width 93 height 15
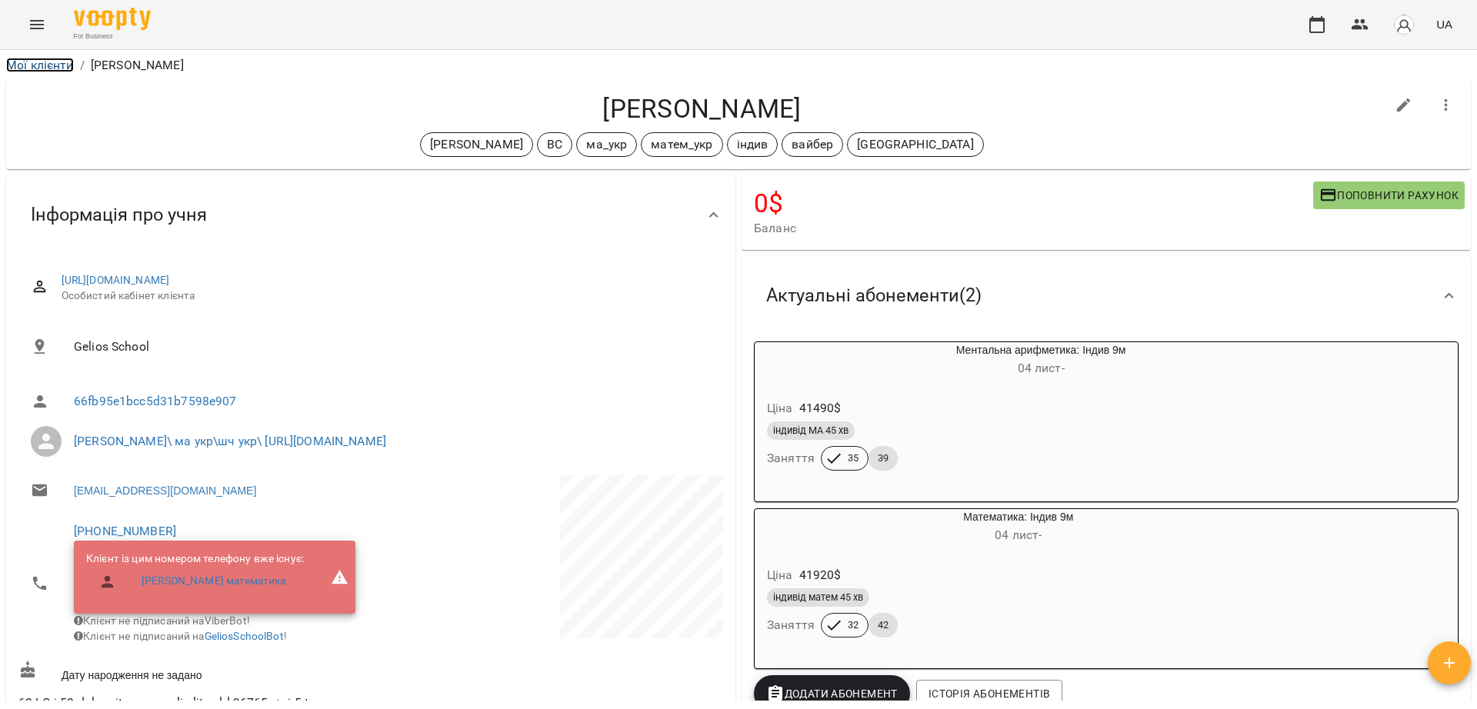
click at [47, 70] on link "Мої клієнти" at bounding box center [40, 65] width 68 height 15
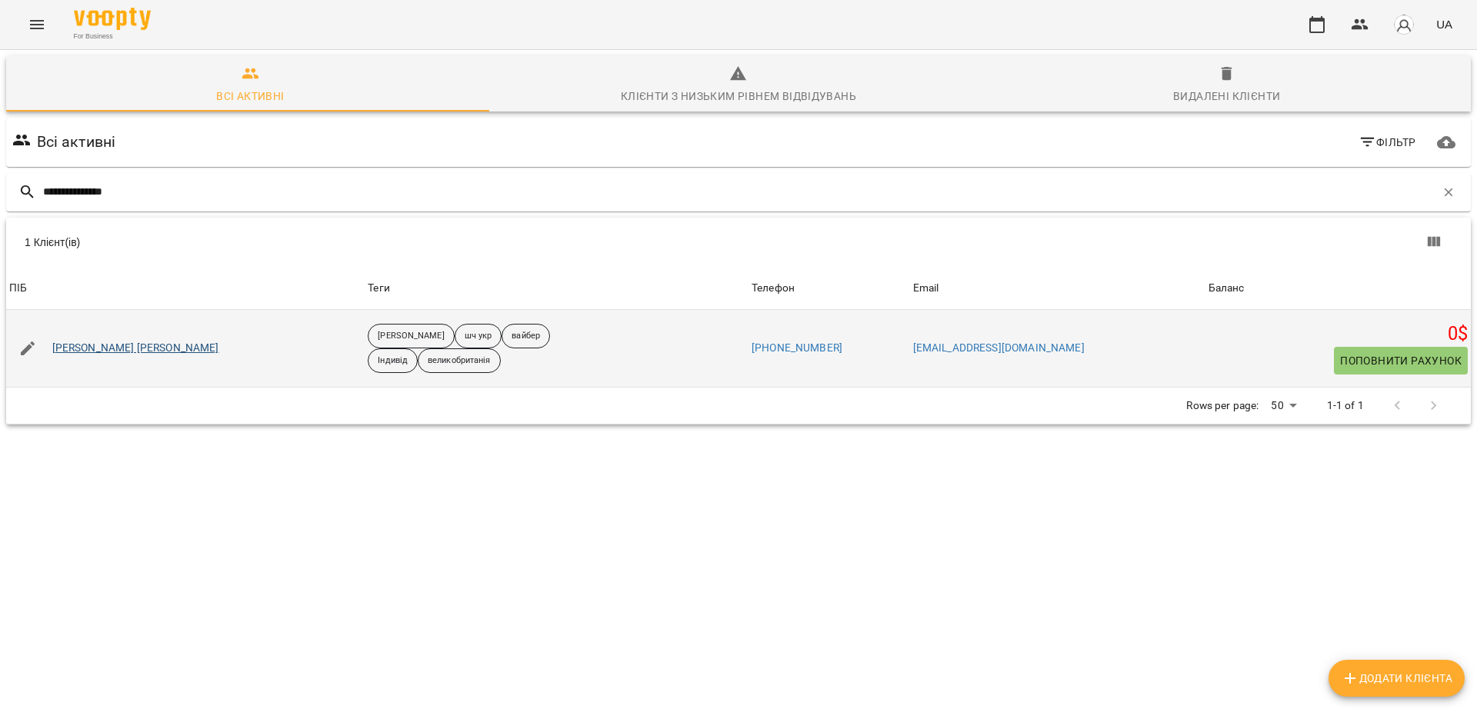
type input "**********"
click at [116, 352] on link "Скобенюк Веліна" at bounding box center [135, 348] width 167 height 15
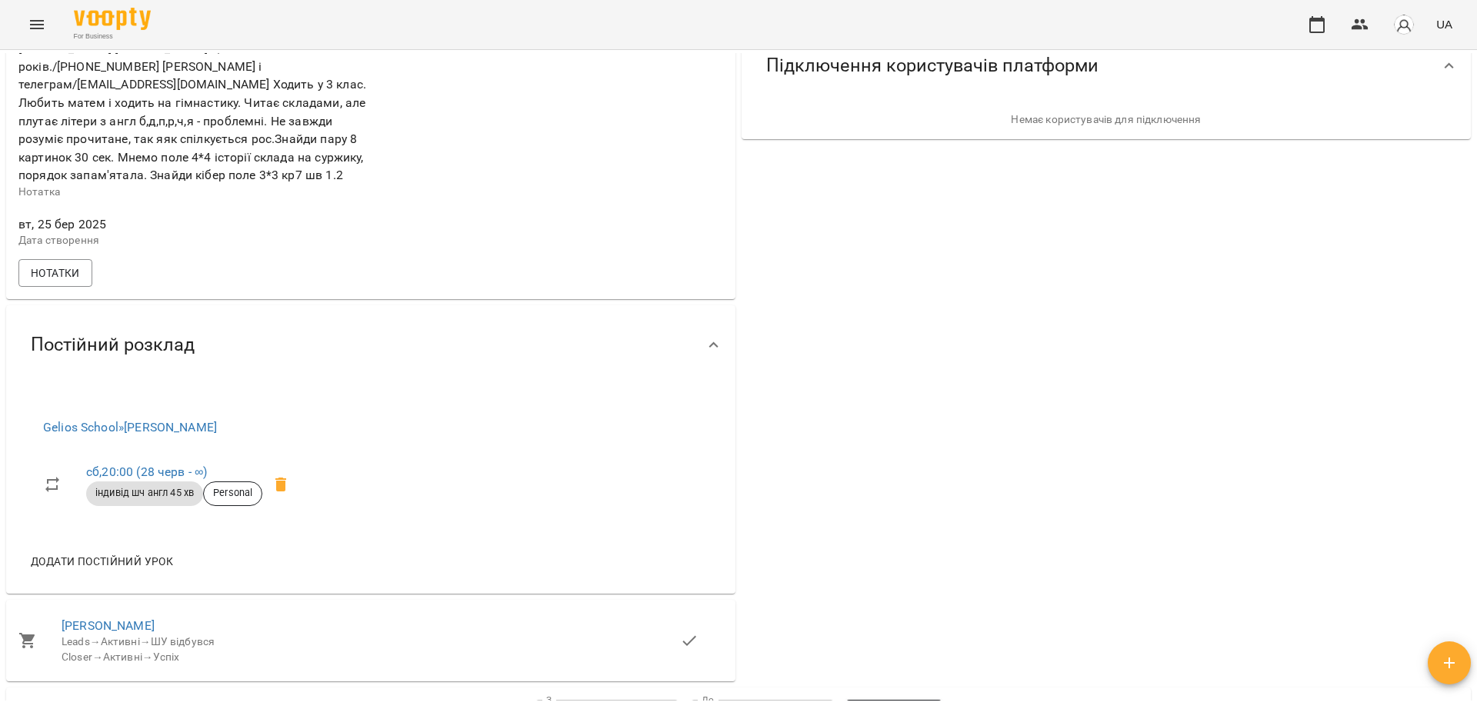
scroll to position [502, 0]
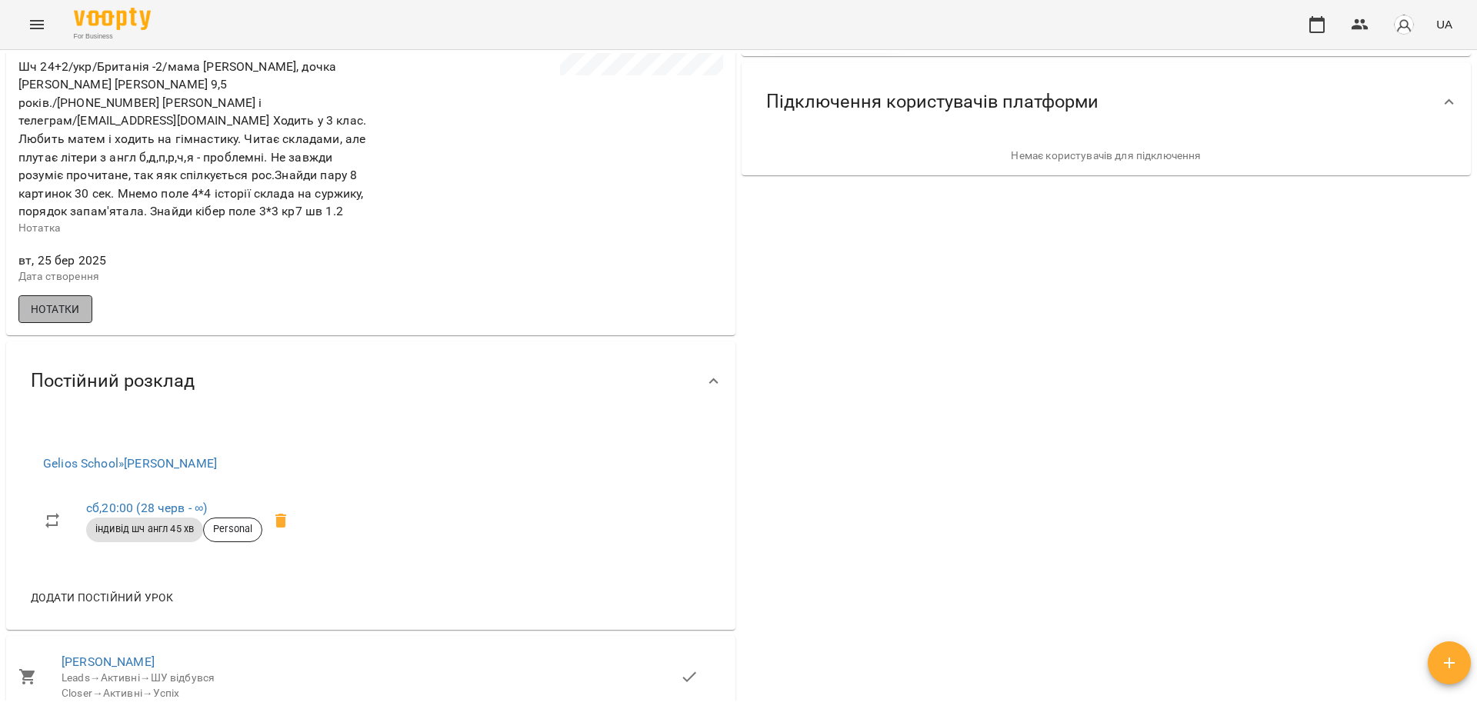
click at [58, 316] on span "Нотатки" at bounding box center [55, 309] width 49 height 18
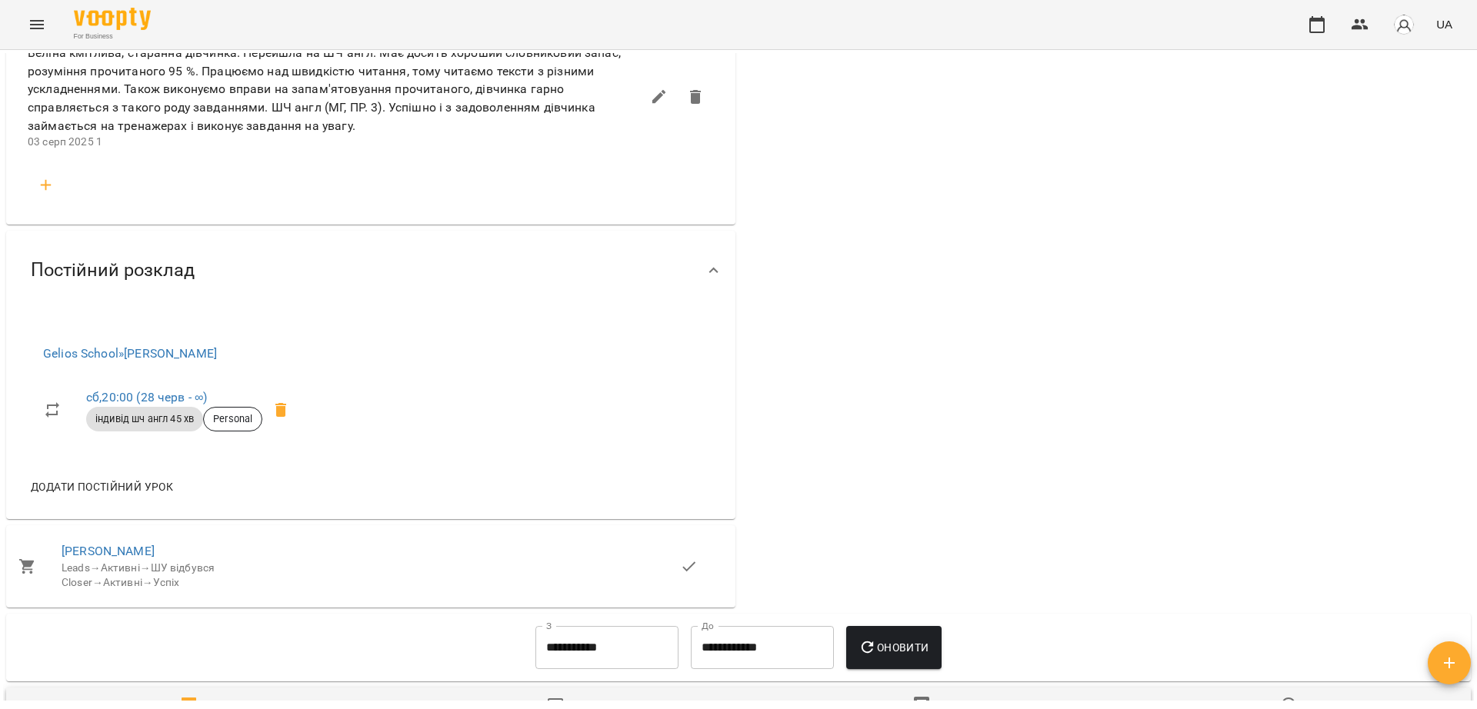
scroll to position [790, 0]
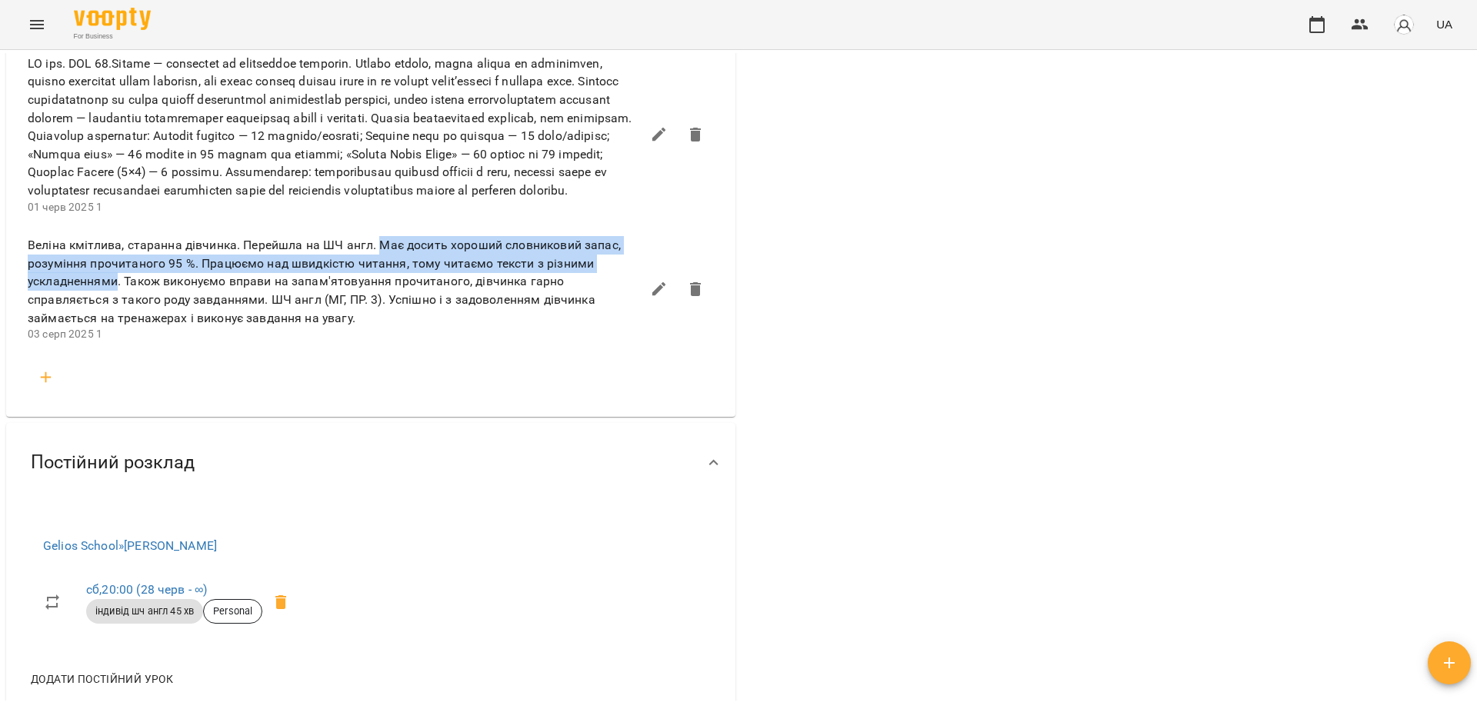
drag, startPoint x: 375, startPoint y: 278, endPoint x: 117, endPoint y: 314, distance: 261.0
click at [117, 314] on span "Веліна кмітлива, старанна дівчинка. Перейшла на ШЧ англ. Має досить хороший сло…" at bounding box center [334, 281] width 613 height 91
copy span "Має досить хороший словниковий запас, розуміння прочитаного 95 %. Працюємо над …"
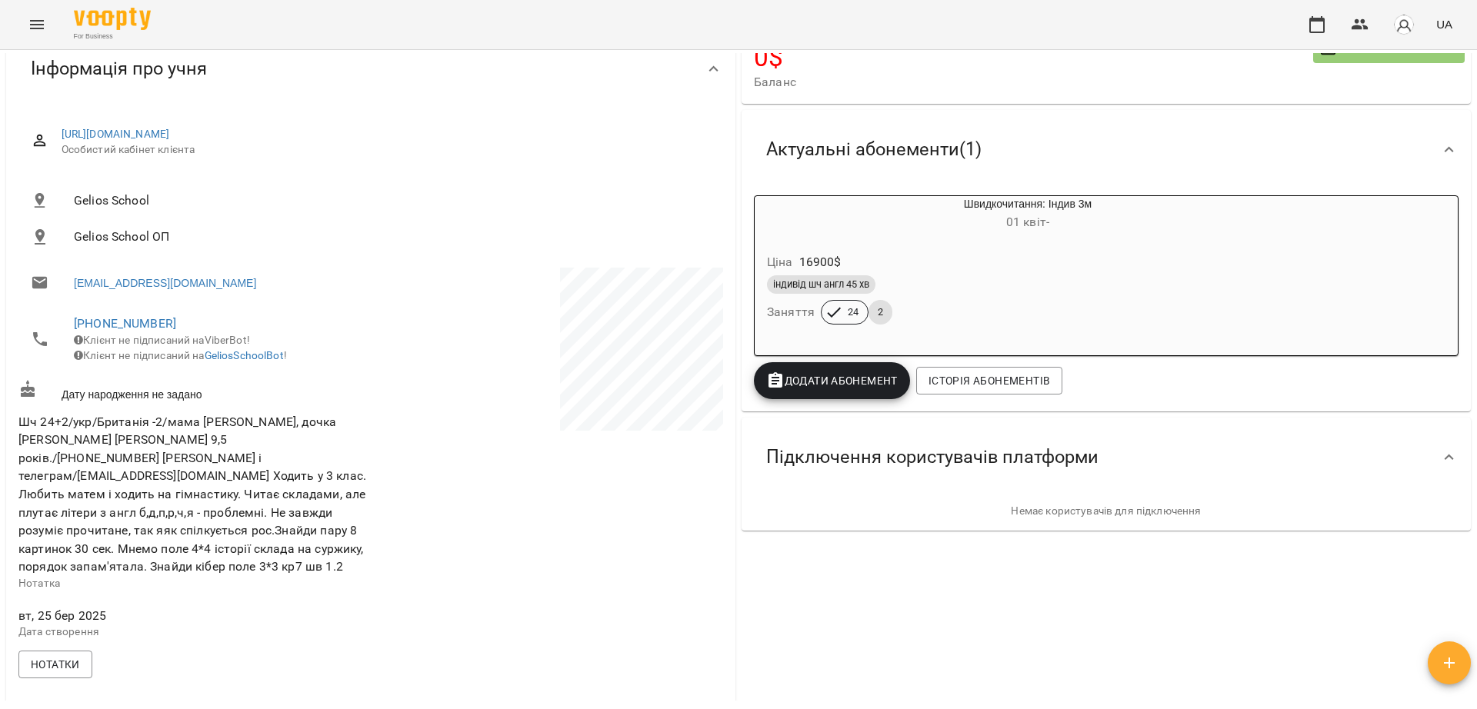
scroll to position [0, 0]
